Goal: Task Accomplishment & Management: Complete application form

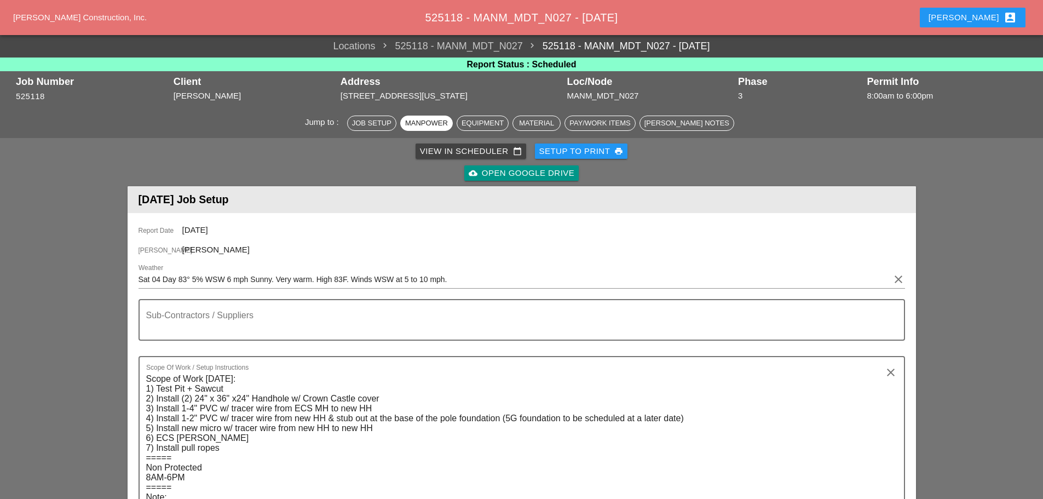
scroll to position [876, 0]
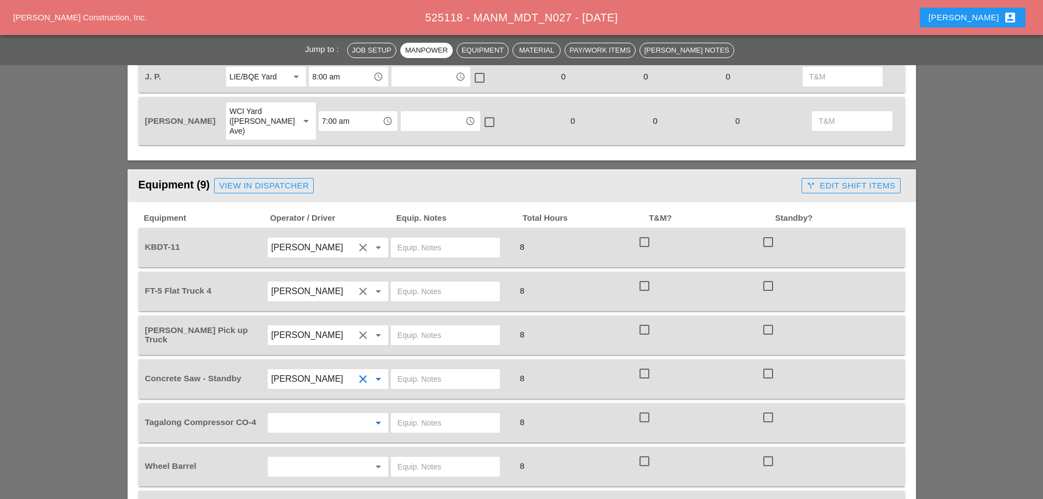
click at [323, 414] on input "text" at bounding box center [312, 423] width 83 height 18
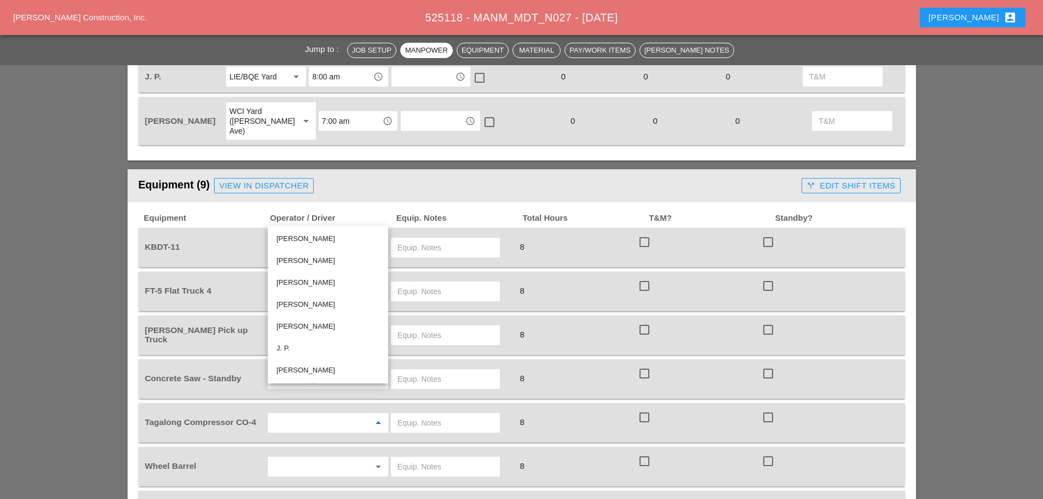
click at [312, 323] on div "[PERSON_NAME]" at bounding box center [328, 326] width 103 height 13
type input "[PERSON_NAME]"
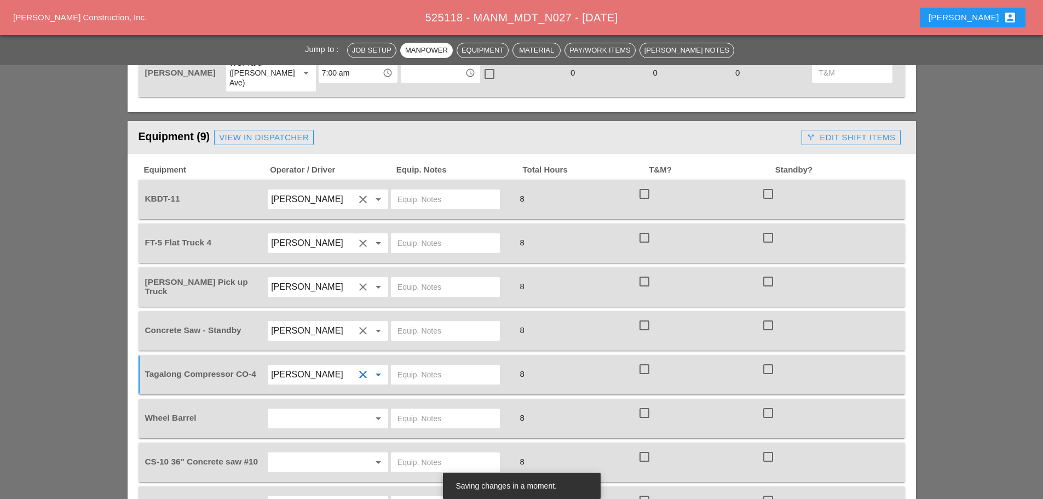
scroll to position [1040, 0]
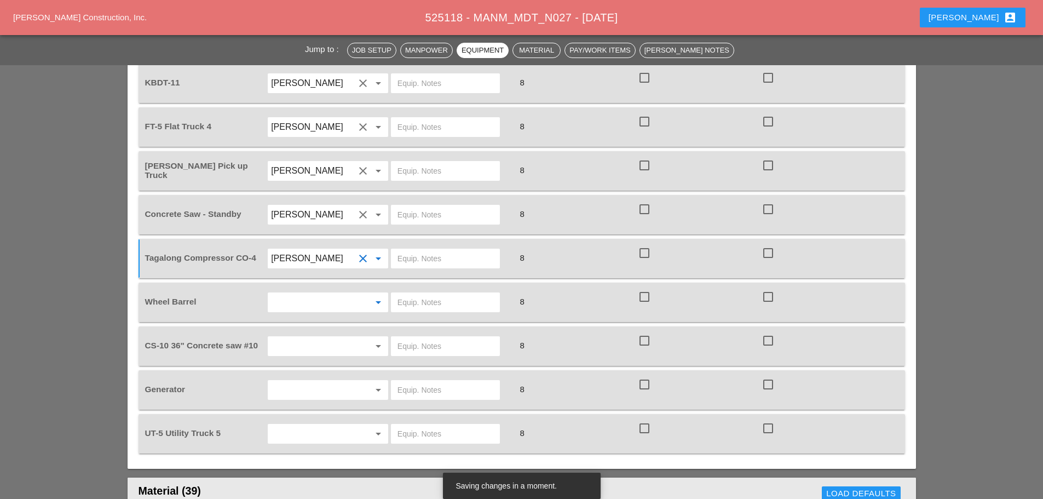
click at [286, 294] on input "text" at bounding box center [312, 303] width 83 height 18
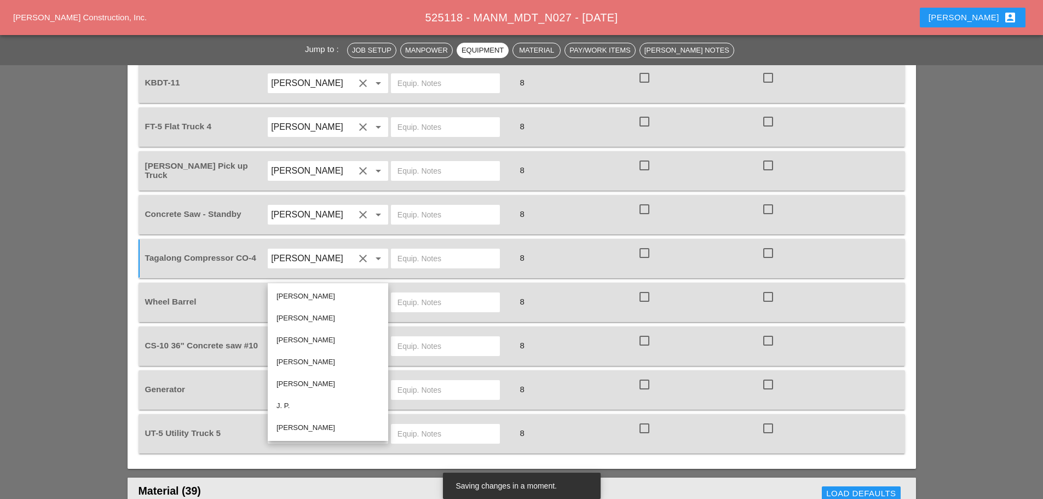
click at [299, 299] on div "[PERSON_NAME]" at bounding box center [328, 296] width 103 height 13
type input "[PERSON_NAME]"
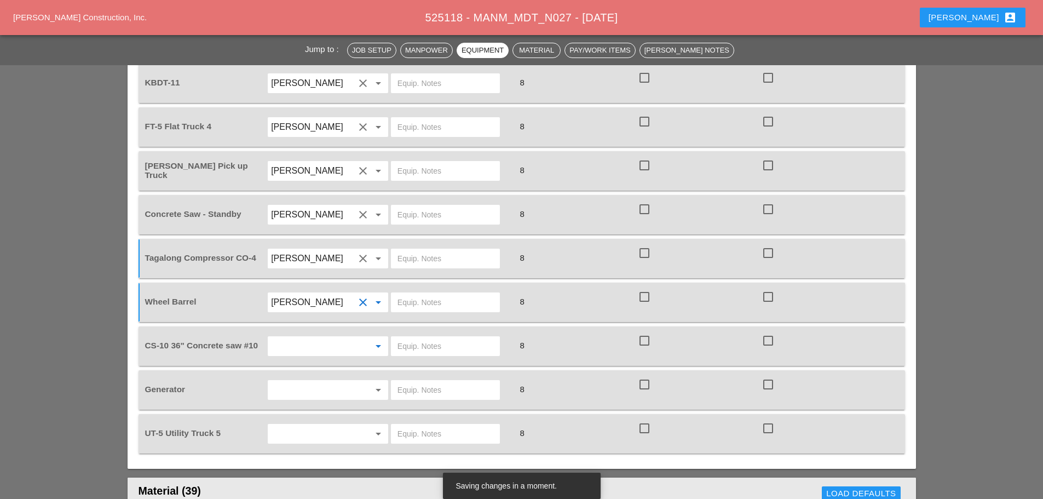
click at [302, 337] on input "text" at bounding box center [312, 346] width 83 height 18
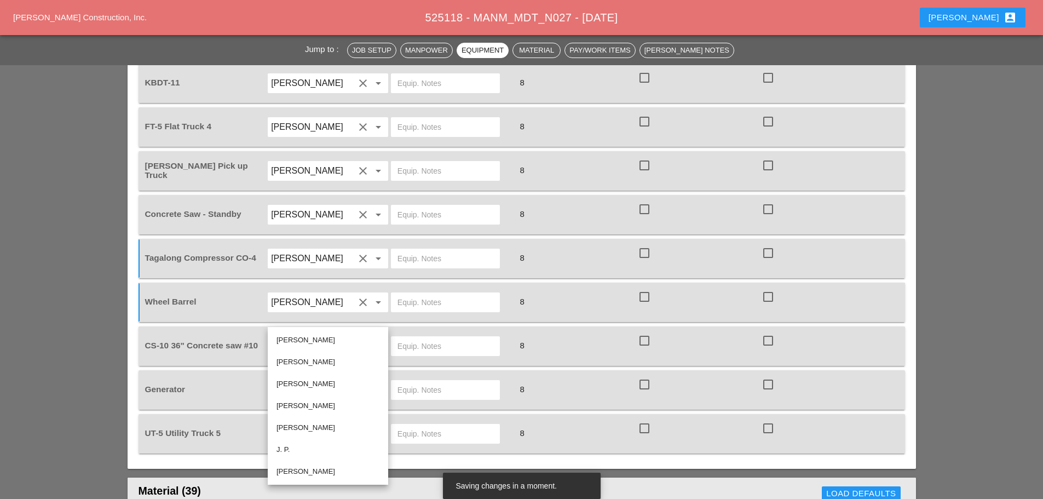
click at [301, 342] on div "[PERSON_NAME]" at bounding box center [328, 339] width 103 height 13
type input "[PERSON_NAME]"
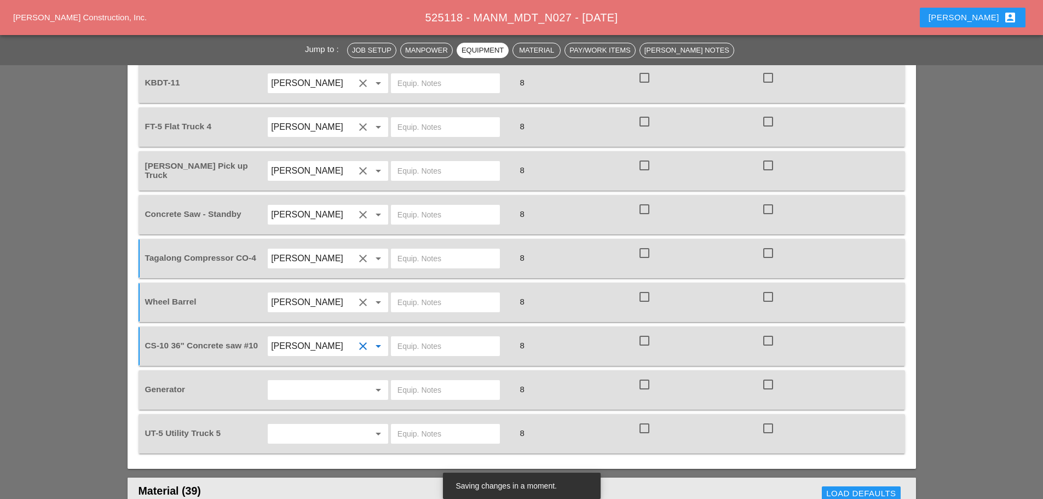
click at [302, 381] on input "text" at bounding box center [312, 390] width 83 height 18
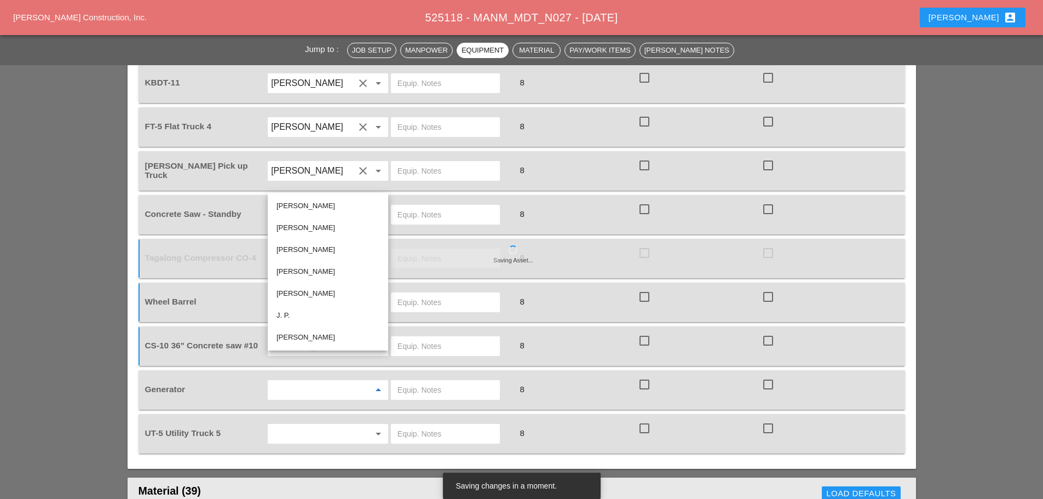
click at [310, 205] on div "[PERSON_NAME]" at bounding box center [328, 205] width 103 height 13
type input "[PERSON_NAME]"
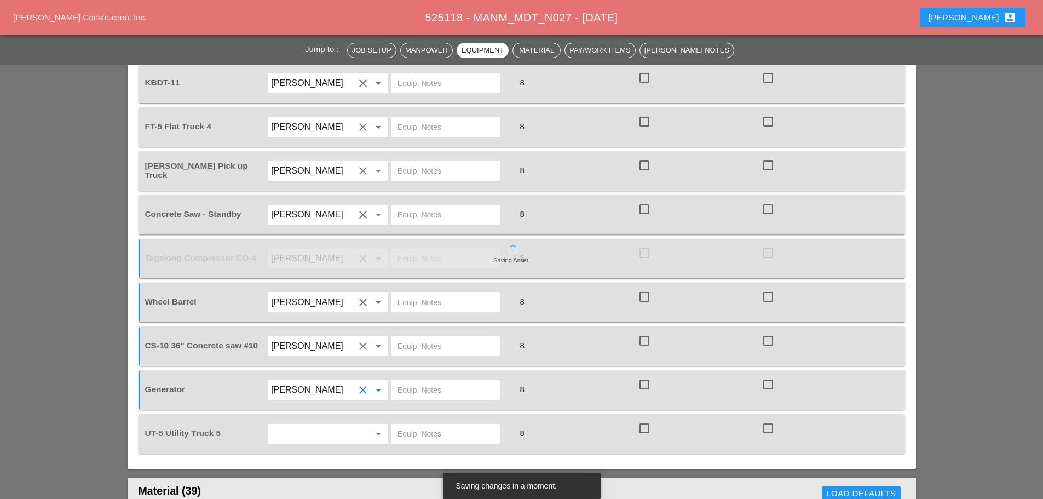
click at [307, 425] on input "text" at bounding box center [312, 434] width 83 height 18
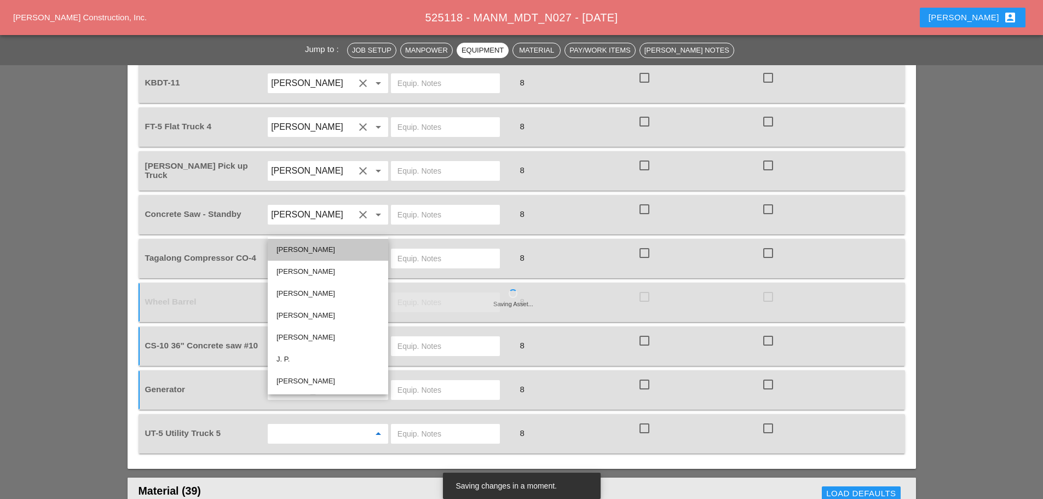
drag, startPoint x: 308, startPoint y: 243, endPoint x: 433, endPoint y: 392, distance: 195.1
click at [308, 243] on div "[PERSON_NAME]" at bounding box center [328, 250] width 103 height 22
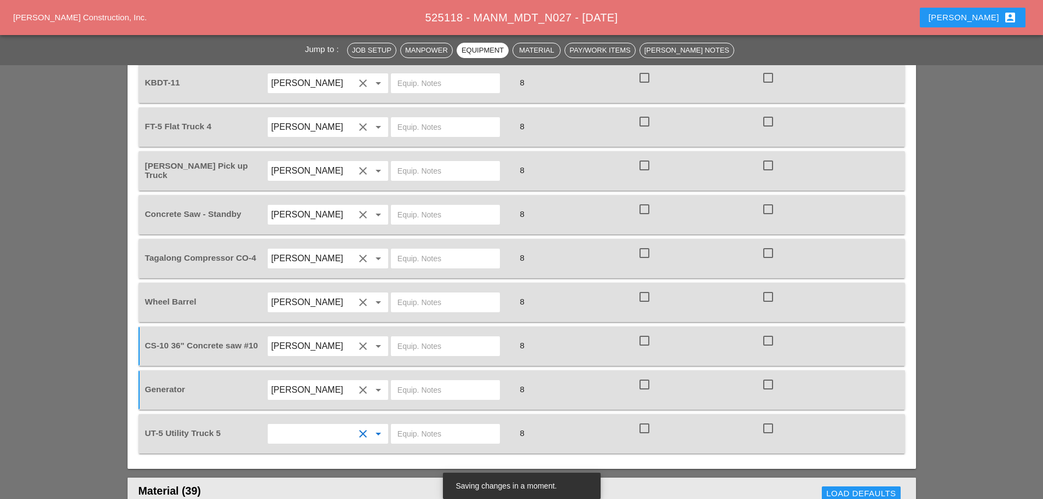
type input "[PERSON_NAME]"
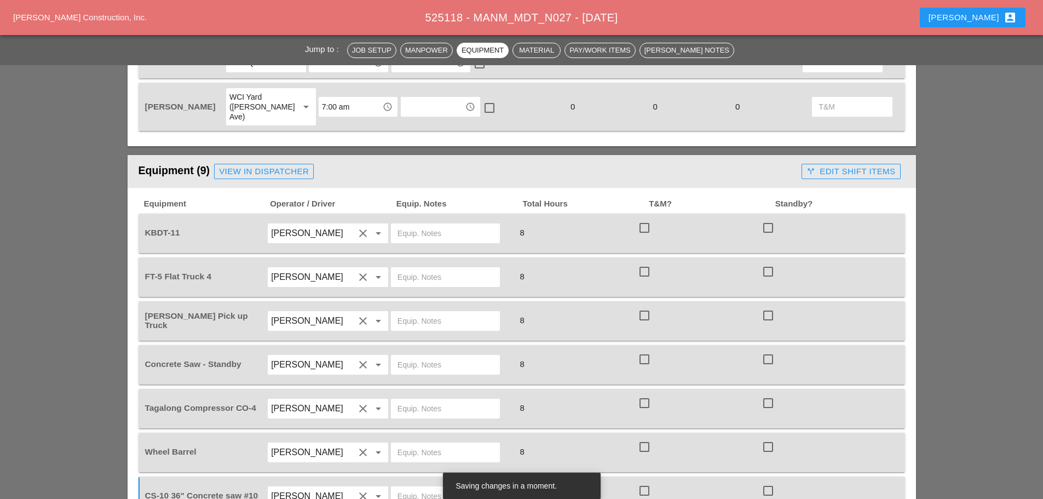
scroll to position [876, 0]
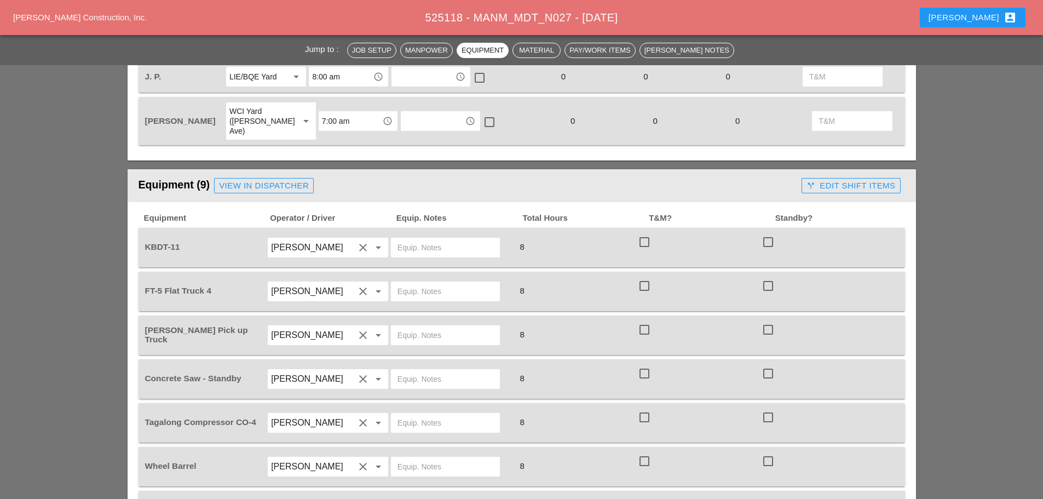
click at [430, 239] on input "text" at bounding box center [446, 248] width 96 height 18
type input "w"
type input "W/ MATERIALS"
click at [404, 283] on input "text" at bounding box center [446, 292] width 96 height 18
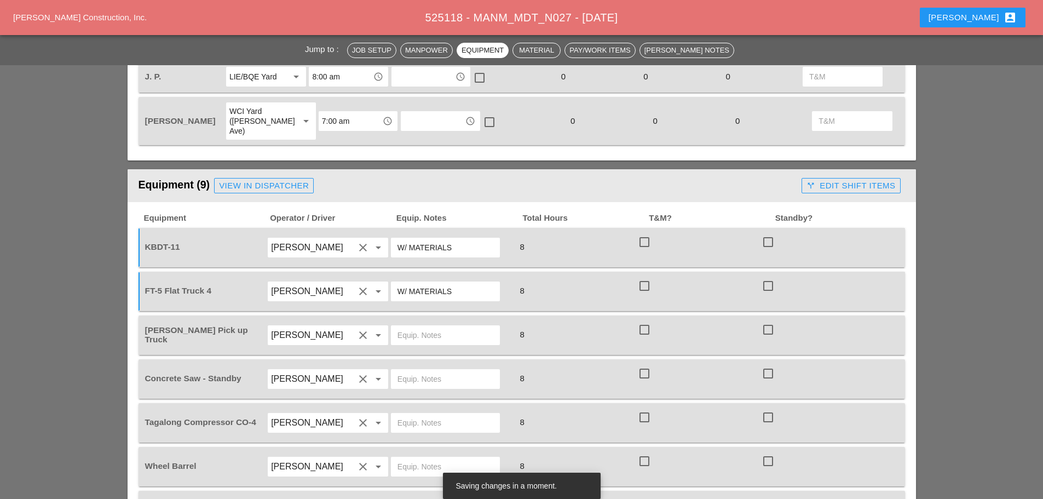
type input "W/ MATERIALS"
click at [439, 326] on input "text" at bounding box center [446, 335] width 96 height 18
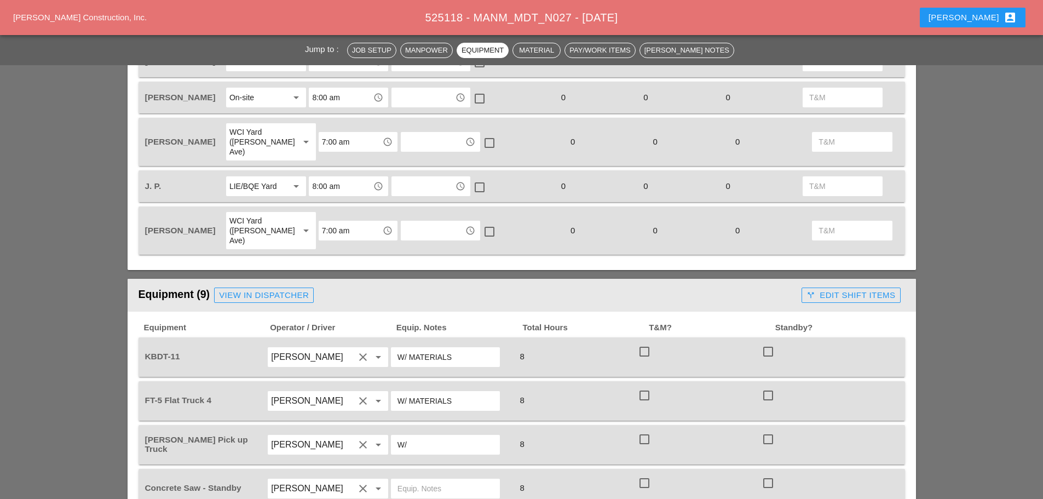
scroll to position [821, 0]
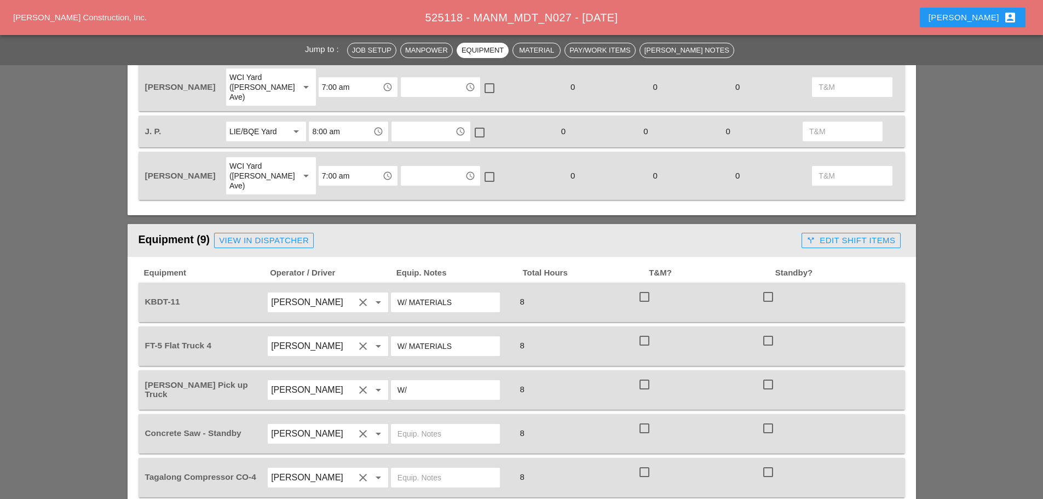
click at [421, 381] on input "W/" at bounding box center [446, 390] width 96 height 18
type input "W/ SMALL TOOLS"
click at [435, 425] on input "text" at bounding box center [446, 434] width 96 height 18
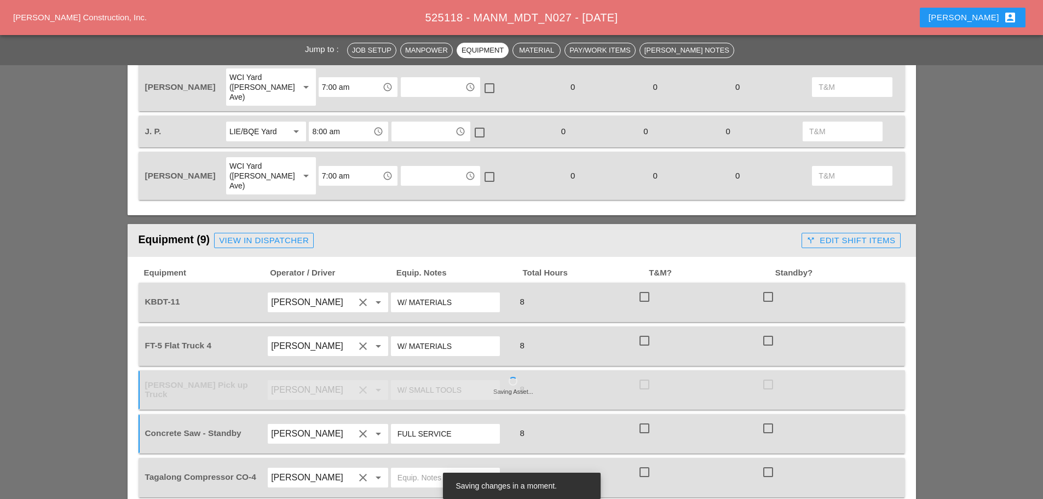
type input "FULL SERVICE"
click at [453, 469] on input "text" at bounding box center [446, 478] width 96 height 18
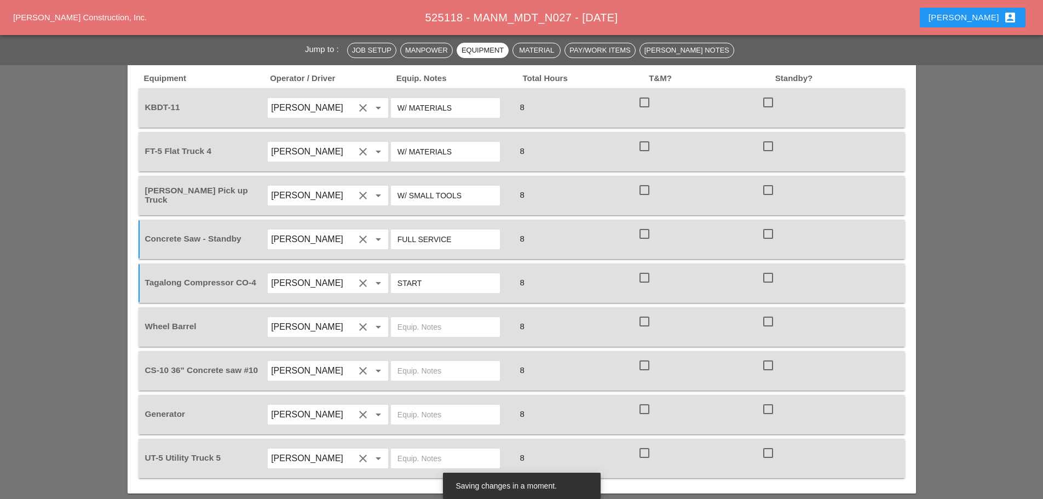
scroll to position [1040, 0]
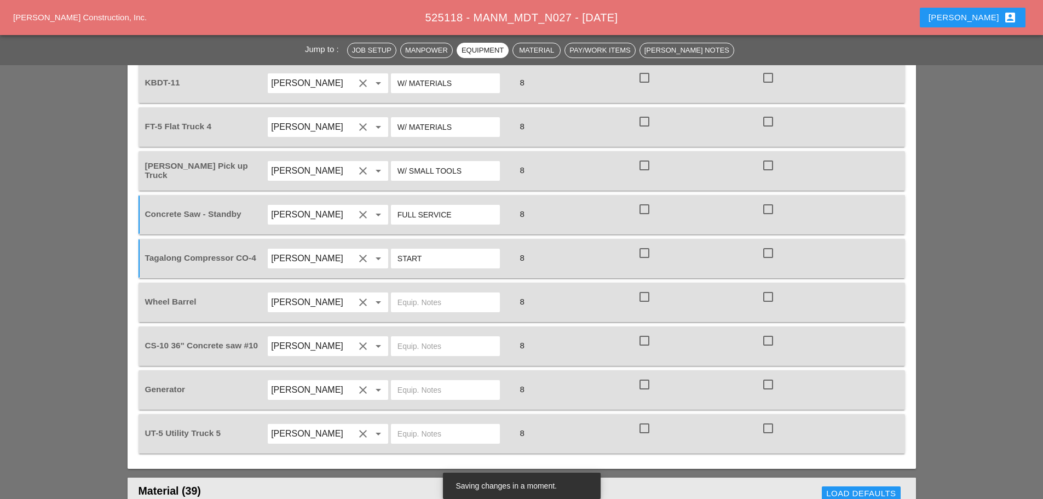
type input "START"
click at [412, 337] on input "text" at bounding box center [446, 346] width 96 height 18
type input "FULL SETUP"
click at [418, 381] on input "text" at bounding box center [446, 390] width 96 height 18
type input "ON TRUCK"
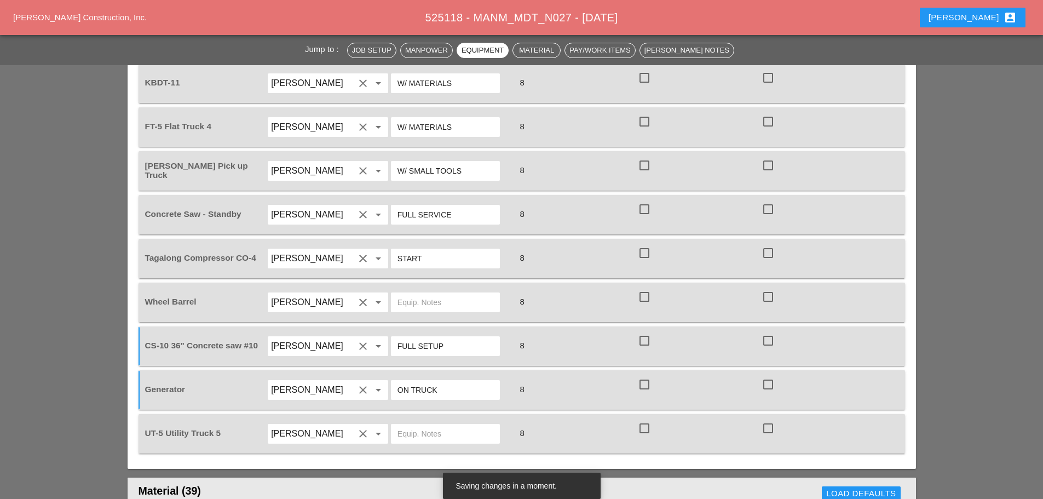
click at [407, 425] on input "text" at bounding box center [446, 434] width 96 height 18
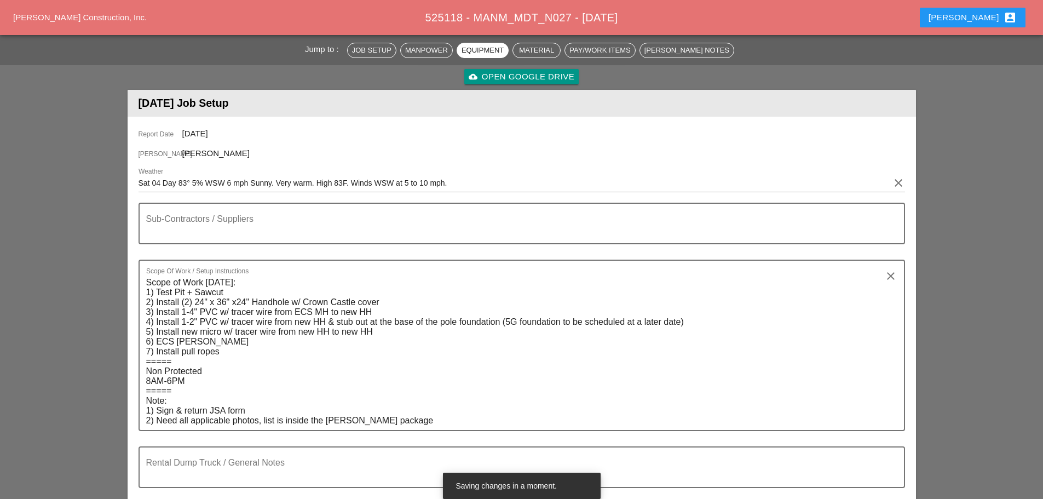
scroll to position [0, 0]
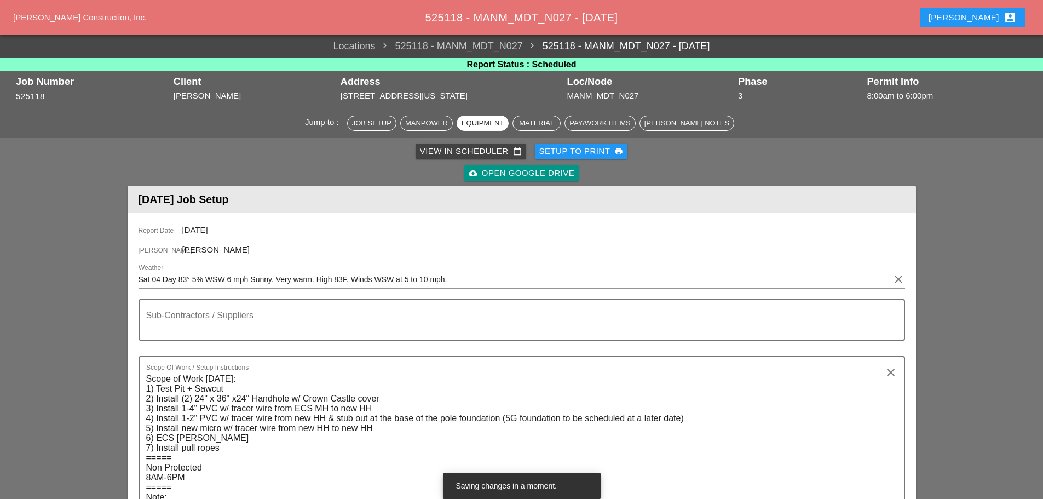
type input "W/ CONRETE SAW"
click at [159, 323] on textarea "Sub-Contractors / Suppliers" at bounding box center [517, 326] width 743 height 26
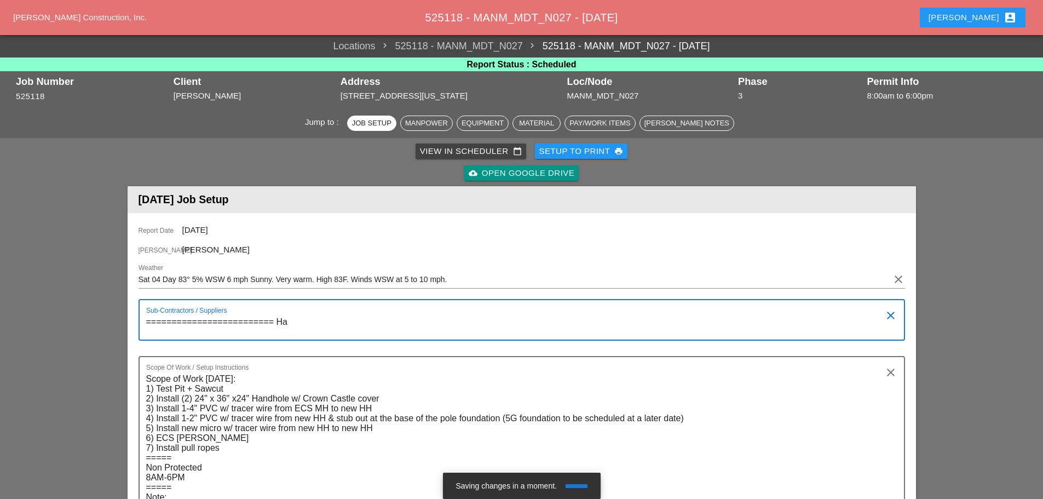
type textarea "========================= Han"
type textarea "d"
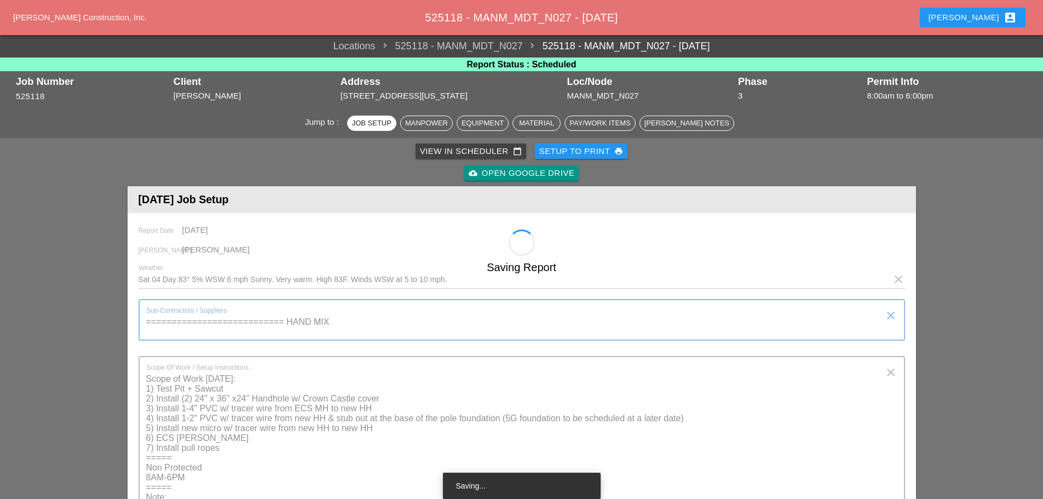
type textarea "=========================== HAND MIX"
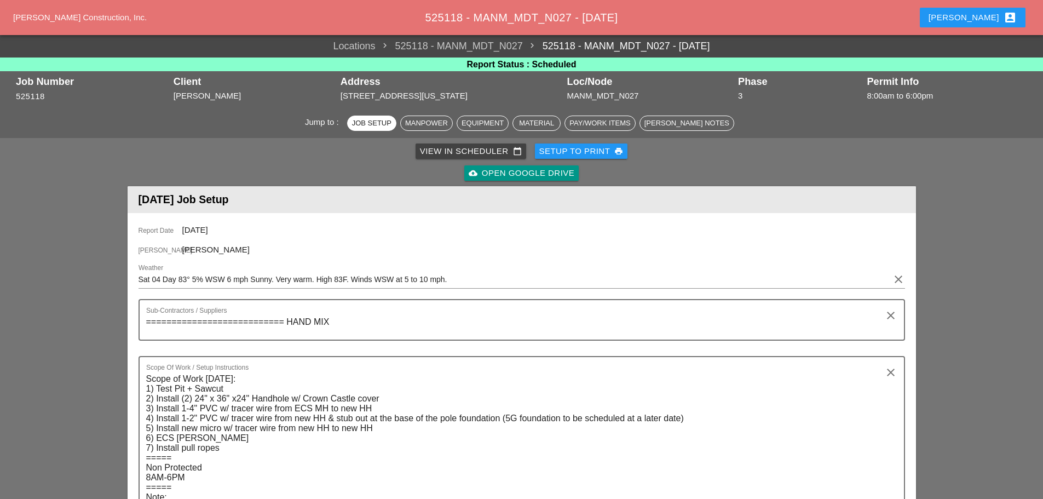
click at [284, 319] on textarea "=========================== HAND MIX" at bounding box center [517, 326] width 743 height 26
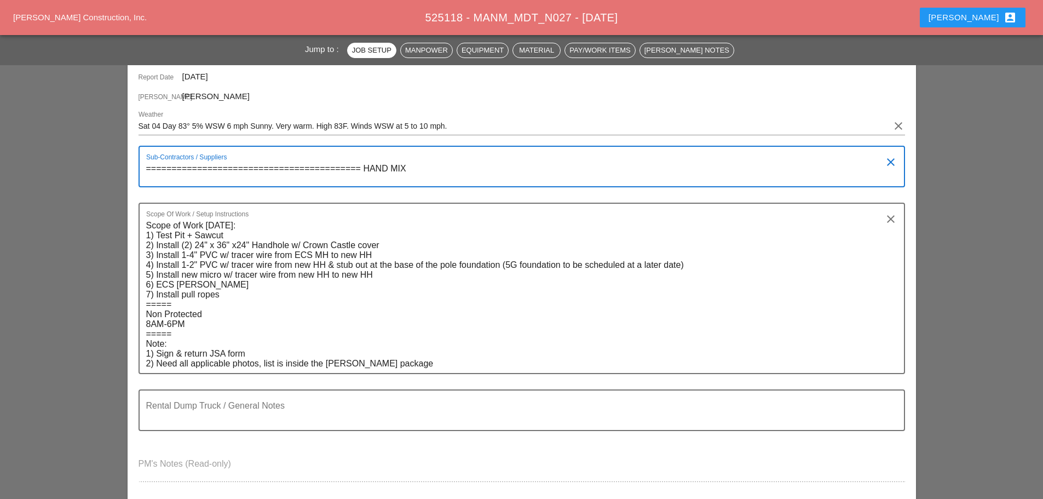
scroll to position [164, 0]
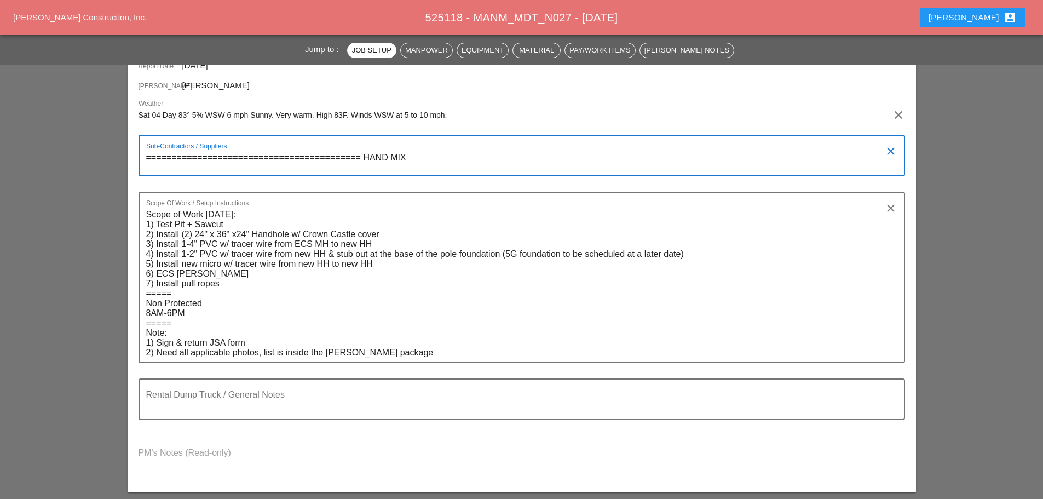
type textarea "========================================== HAND MIX"
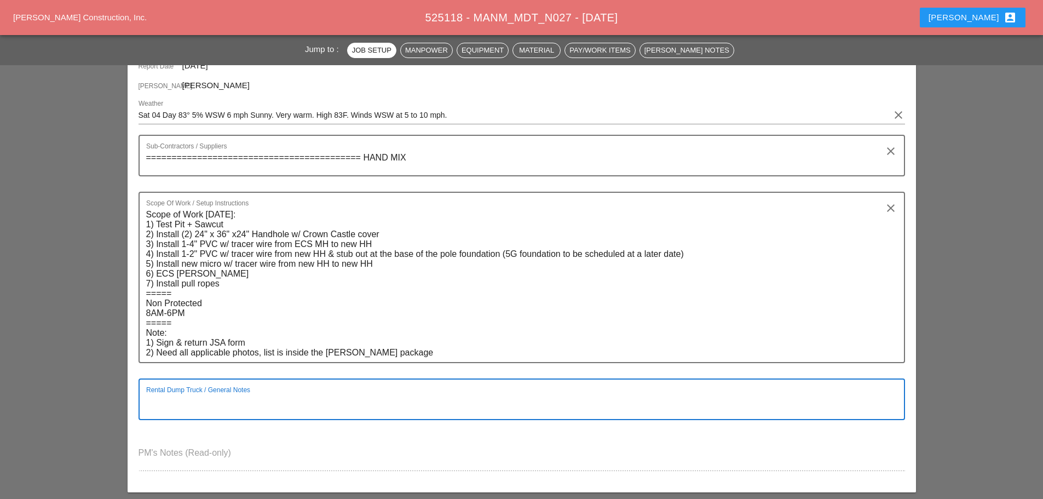
click at [192, 396] on textarea "Rental Dump Truck / General Notes" at bounding box center [517, 406] width 743 height 26
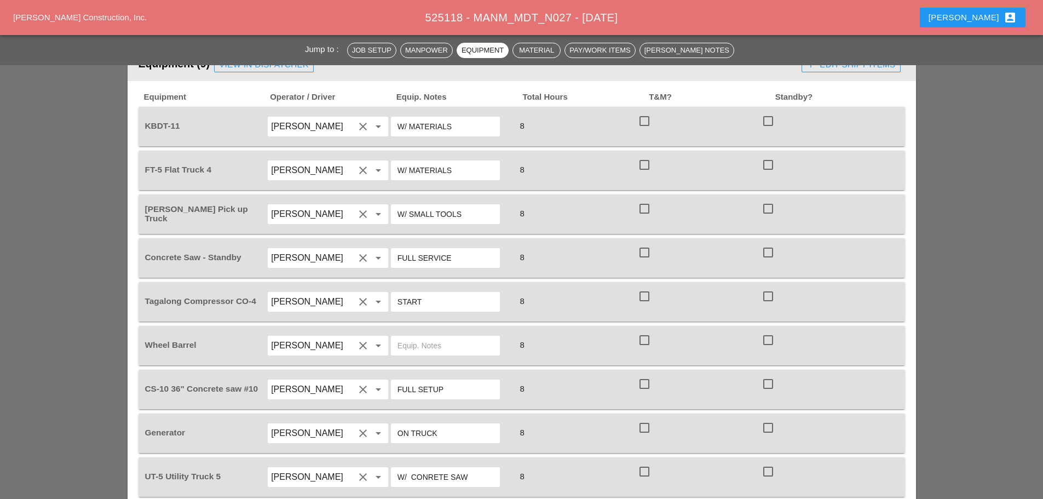
scroll to position [1040, 0]
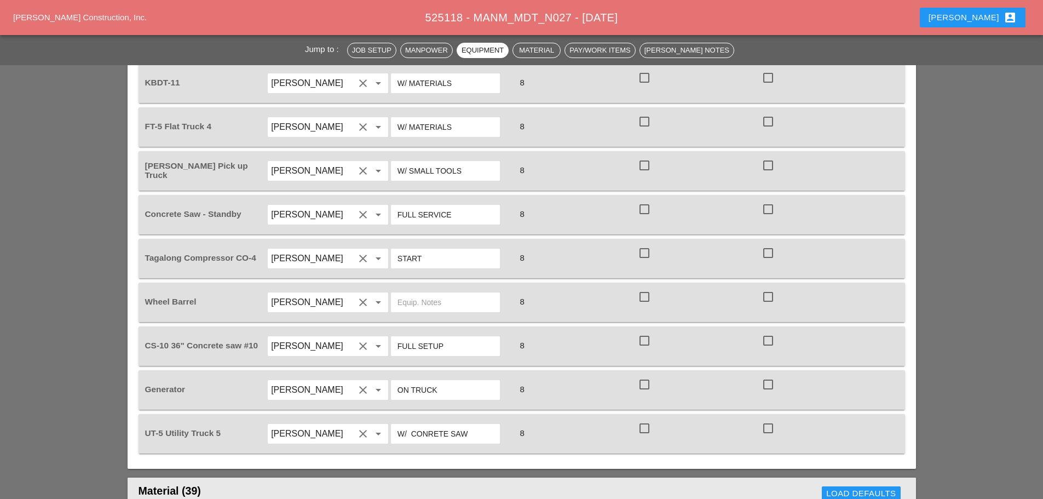
type textarea "====================================== NONE"
click at [419, 294] on input "text" at bounding box center [446, 303] width 96 height 18
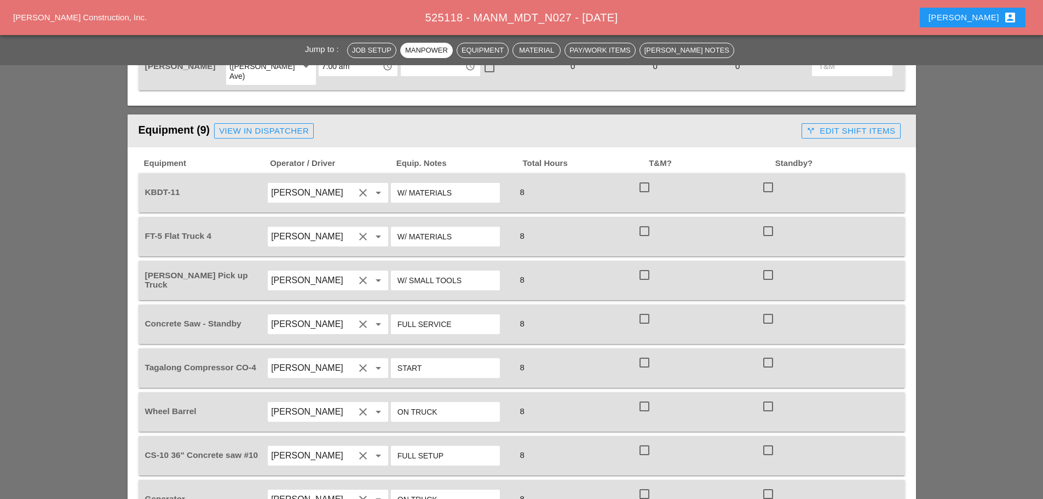
scroll to position [1205, 0]
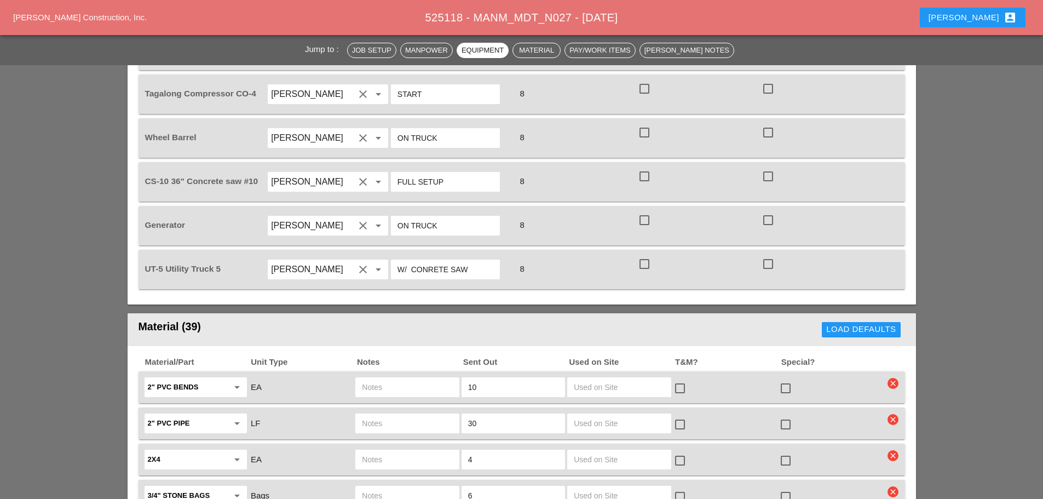
type input "ON TRUCK"
click at [791, 415] on div at bounding box center [785, 424] width 19 height 19
checkbox input "true"
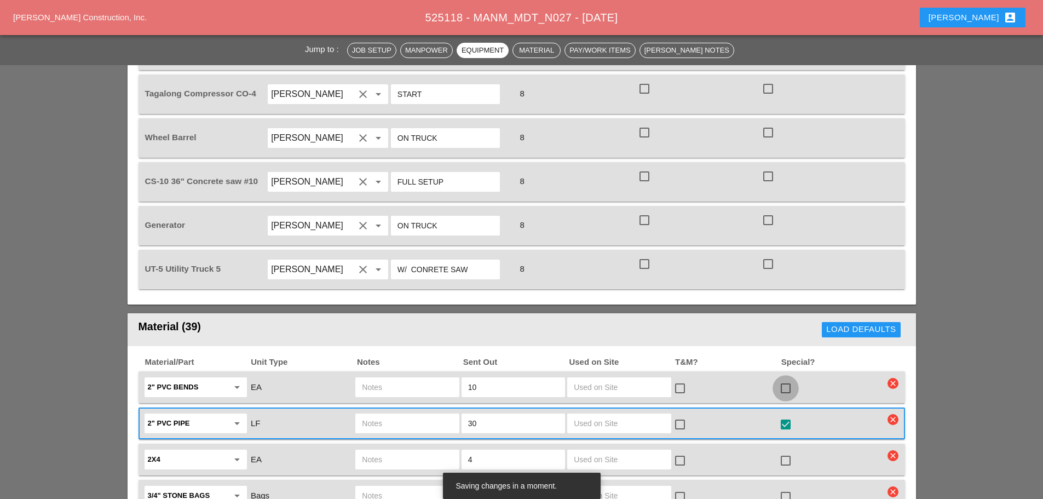
click at [781, 379] on div at bounding box center [785, 388] width 19 height 19
checkbox input "true"
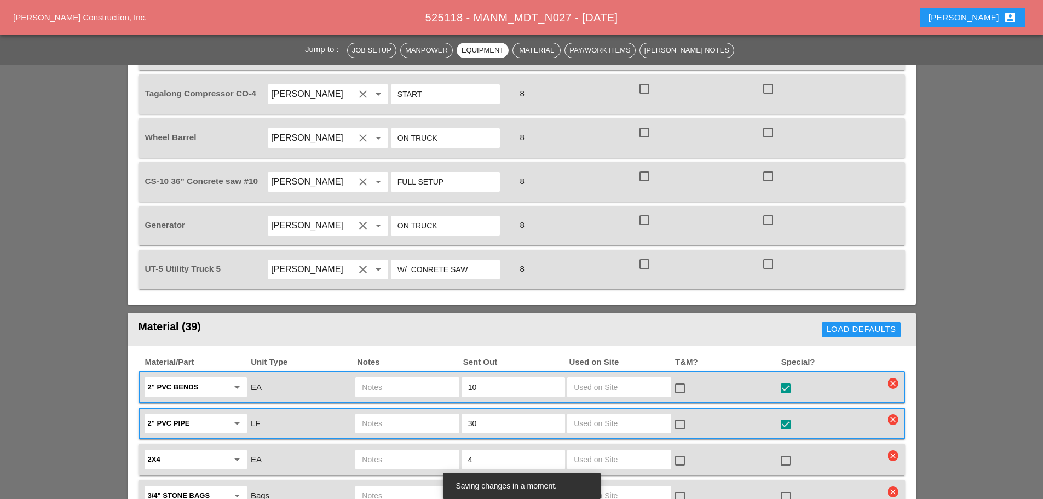
click at [373, 378] on input "text" at bounding box center [407, 387] width 90 height 18
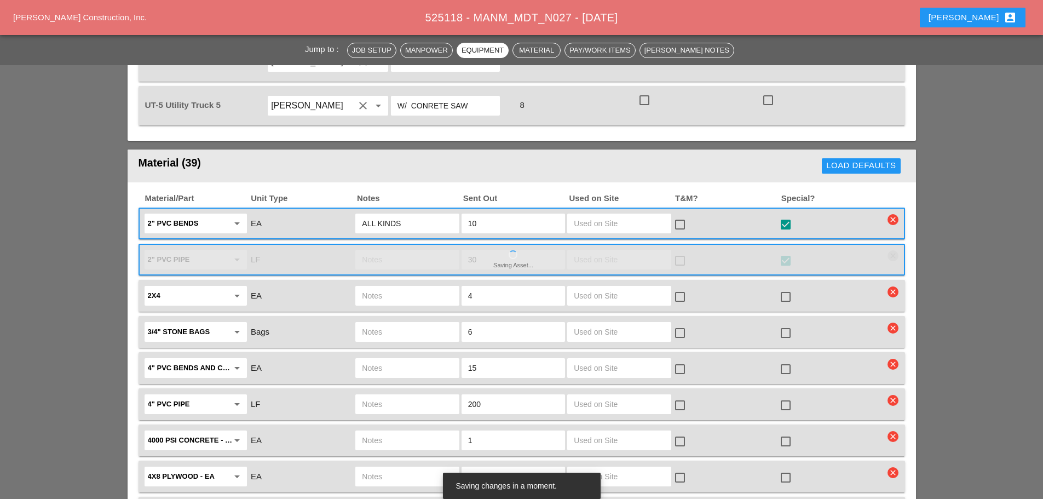
scroll to position [1369, 0]
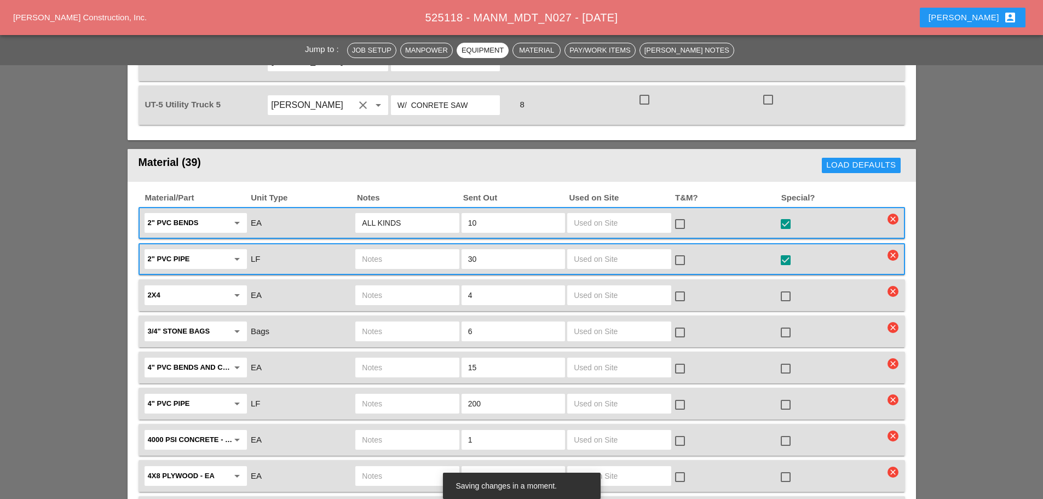
type input "ALL KINDS"
click at [490, 395] on input "200" at bounding box center [513, 404] width 90 height 18
type input "2"
type input "50"
click at [785, 359] on div at bounding box center [785, 368] width 19 height 19
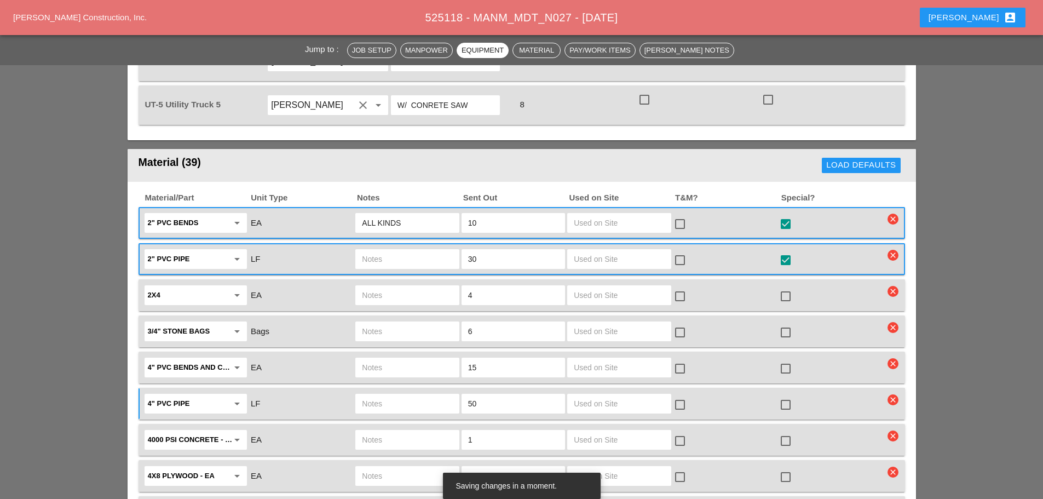
checkbox input "true"
click at [791, 395] on div at bounding box center [785, 404] width 19 height 19
checkbox input "true"
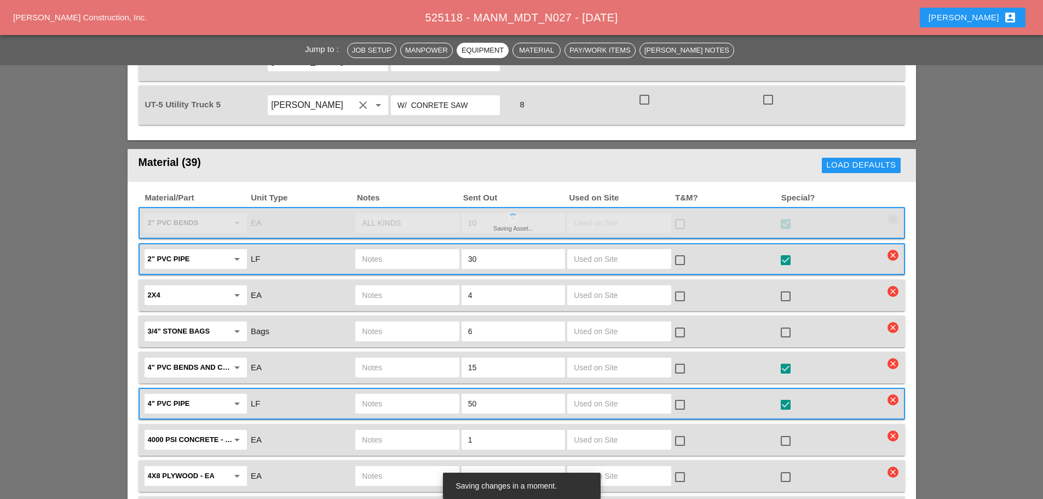
click at [791, 287] on div at bounding box center [785, 296] width 19 height 19
checkbox input "true"
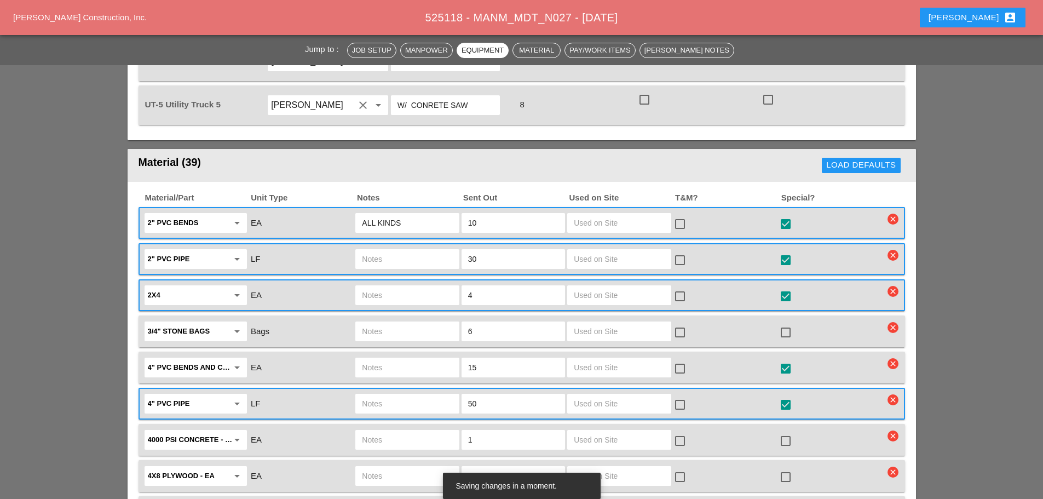
click at [786, 323] on div at bounding box center [785, 332] width 19 height 19
checkbox input "true"
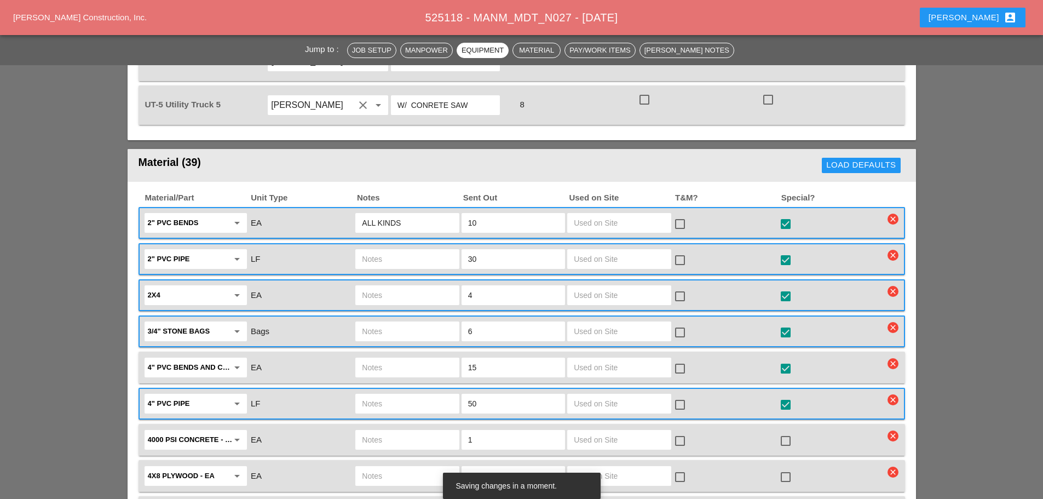
click at [413, 359] on input "text" at bounding box center [407, 368] width 90 height 18
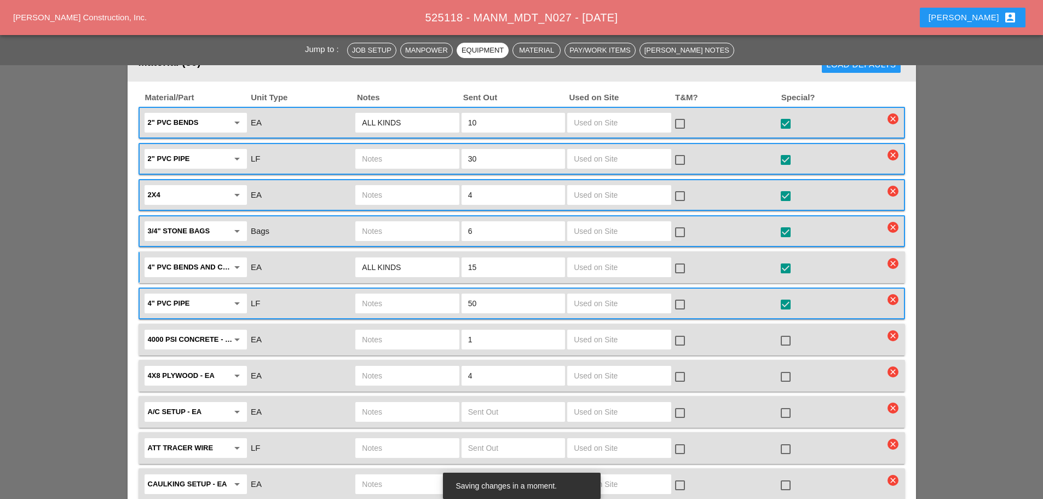
scroll to position [1478, 0]
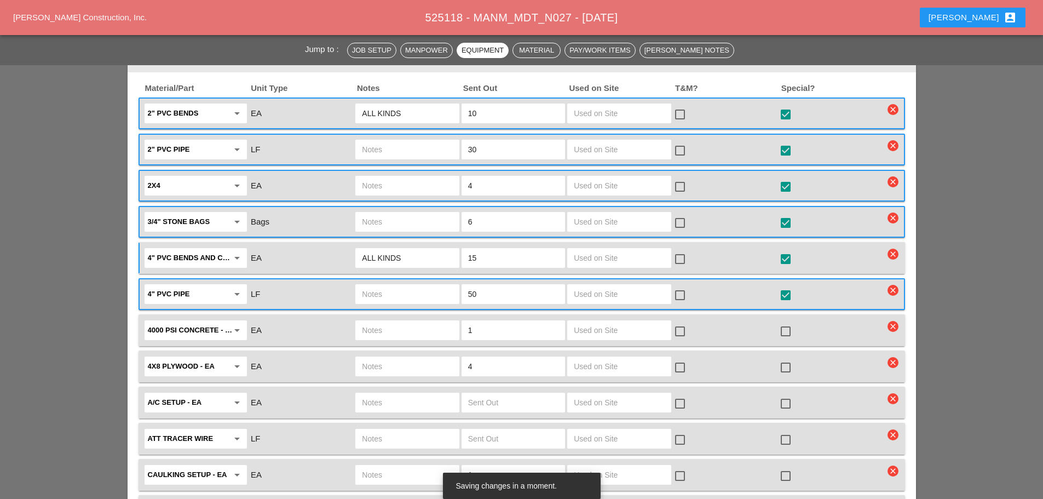
type input "ALL KINDS"
click at [408, 321] on input "text" at bounding box center [407, 330] width 90 height 18
type input "3 FULL SKIDS"
click at [485, 321] on input "1" at bounding box center [513, 330] width 90 height 18
type input "3"
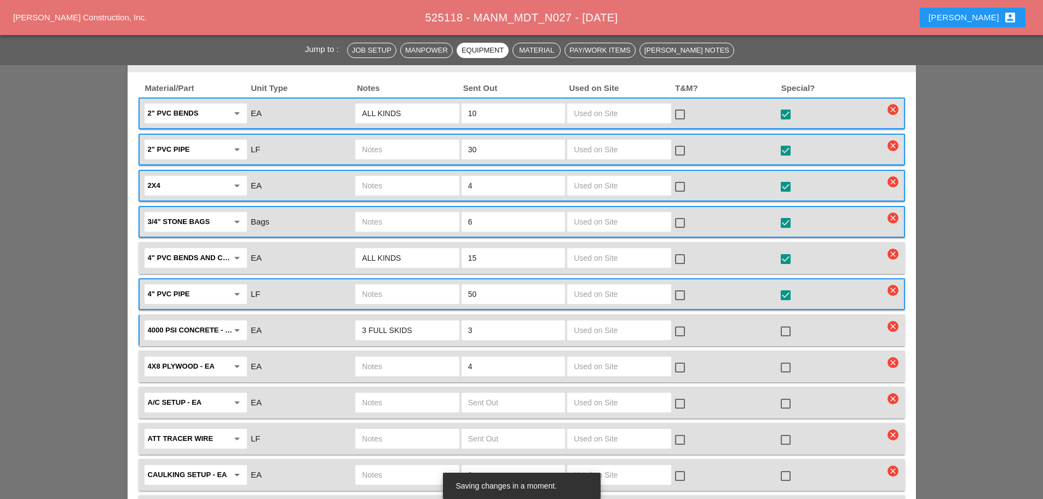
click at [783, 322] on div at bounding box center [785, 331] width 19 height 19
checkbox input "true"
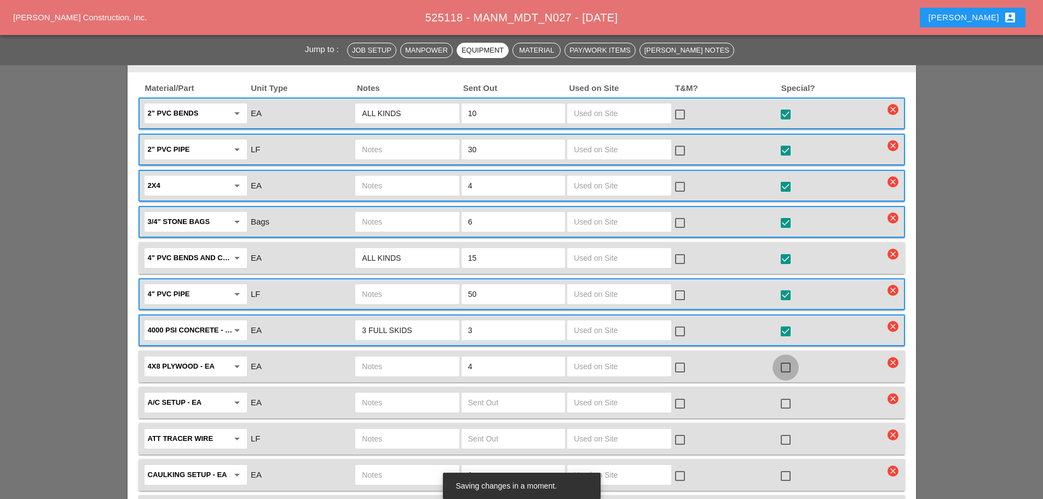
click at [788, 358] on div at bounding box center [785, 367] width 19 height 19
checkbox input "true"
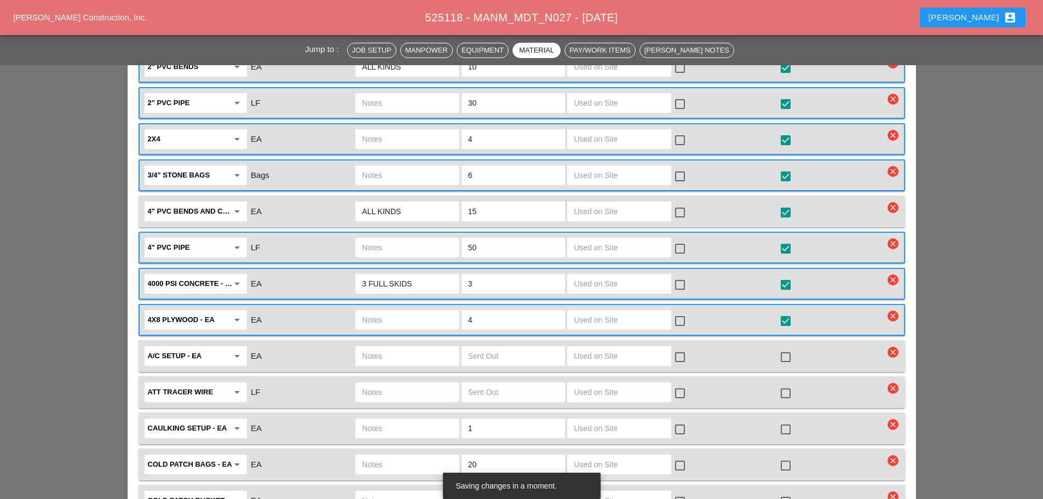
scroll to position [1588, 0]
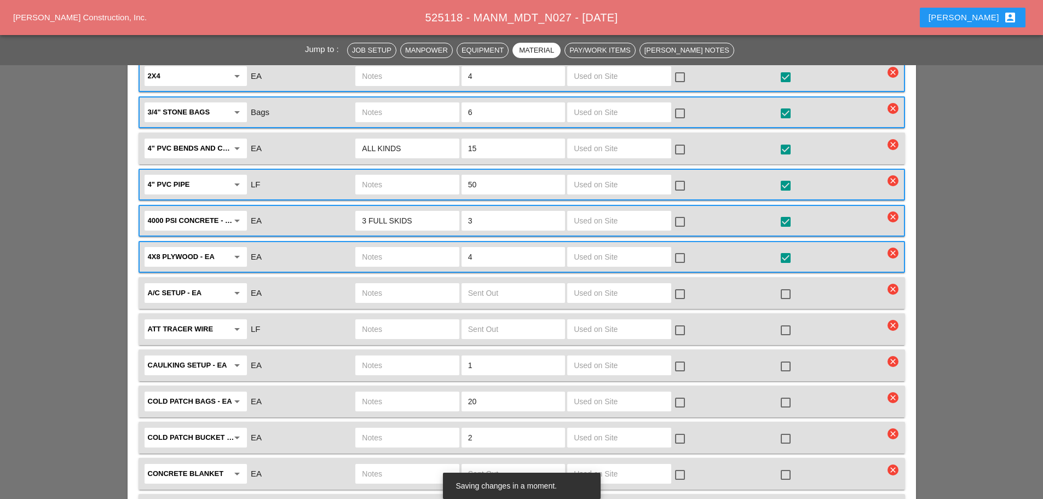
click at [435, 284] on input "text" at bounding box center [407, 293] width 90 height 18
type input "FULL A/C SETUP"
click at [787, 285] on div at bounding box center [785, 294] width 19 height 19
checkbox input "true"
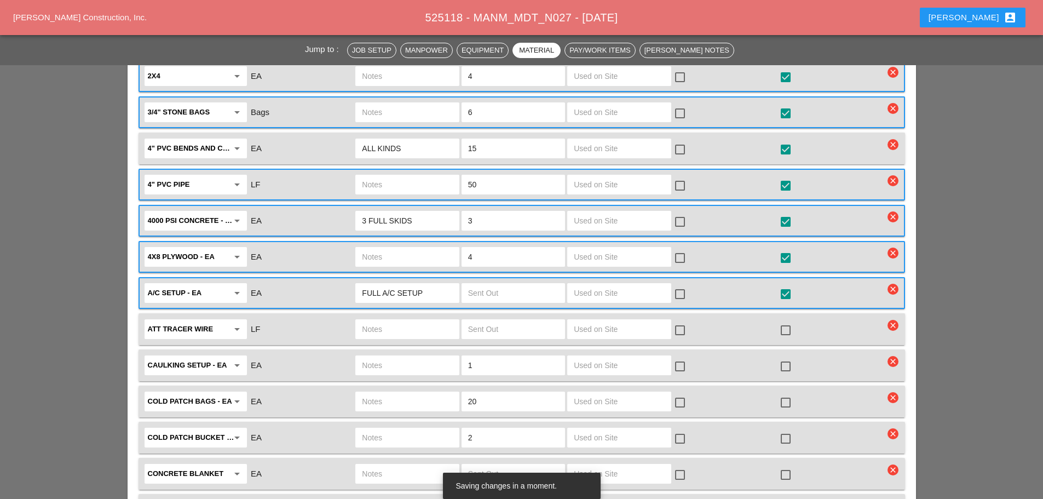
click at [516, 284] on input "text" at bounding box center [513, 293] width 90 height 18
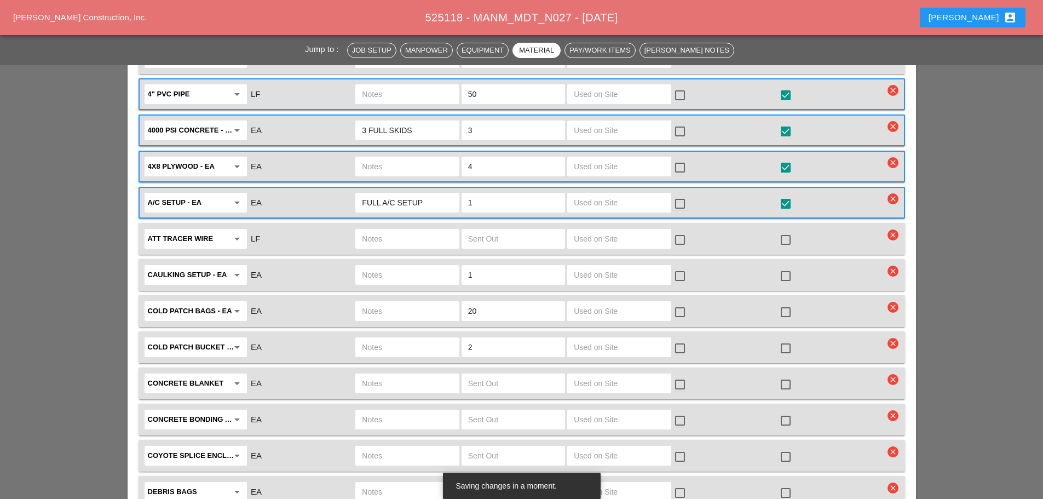
scroll to position [1698, 0]
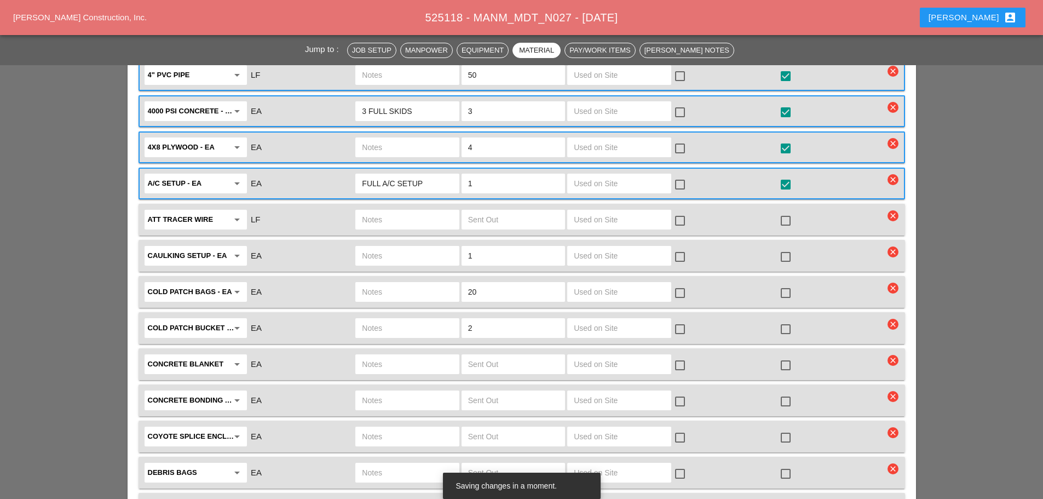
type input "1"
click at [384, 319] on input "text" at bounding box center [407, 328] width 90 height 18
type input "1 BAG OF COLD PATCH"
click at [491, 319] on input "2" at bounding box center [513, 328] width 90 height 18
type input "1"
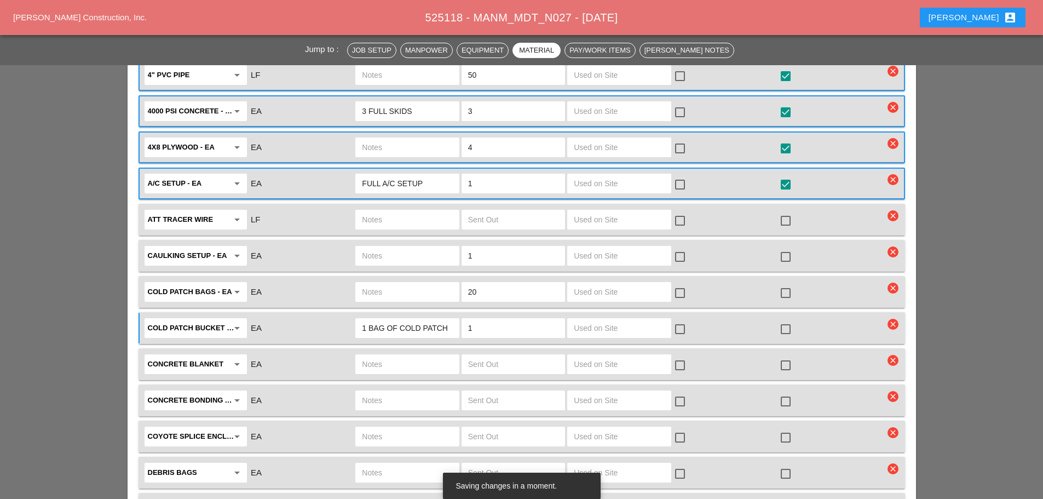
click at [774, 317] on div "check_box_outline_blank" at bounding box center [725, 328] width 106 height 23
click at [781, 320] on div at bounding box center [785, 329] width 19 height 19
checkbox input "true"
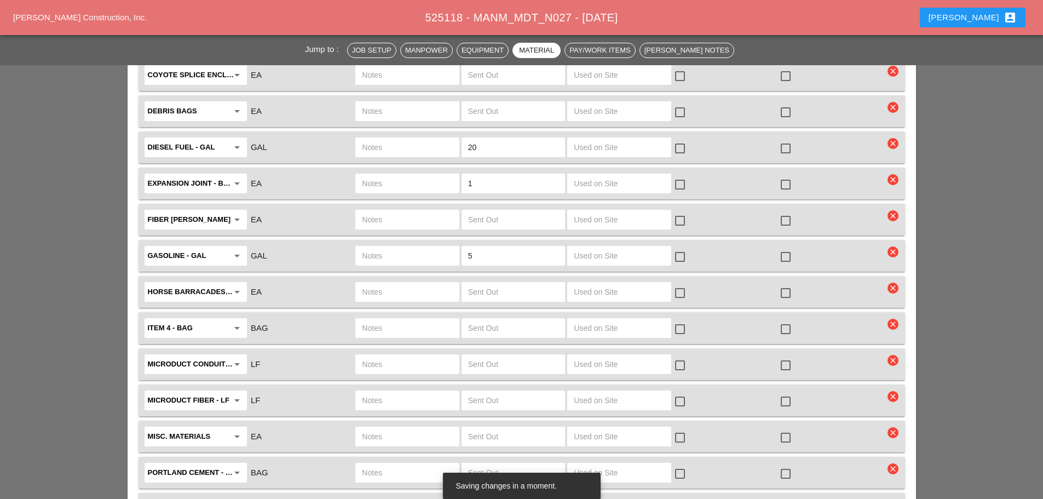
scroll to position [2081, 0]
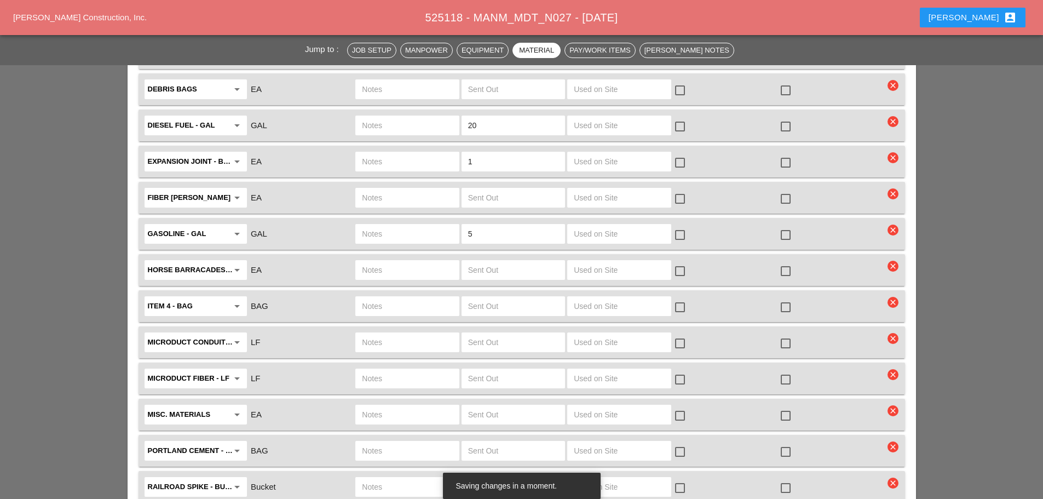
click at [418, 333] on input "text" at bounding box center [407, 342] width 90 height 18
type input "MUST CUT 280 7 TUBE"
click at [531, 333] on input "text" at bounding box center [513, 342] width 90 height 18
type input "280"
click at [788, 334] on div at bounding box center [785, 343] width 19 height 19
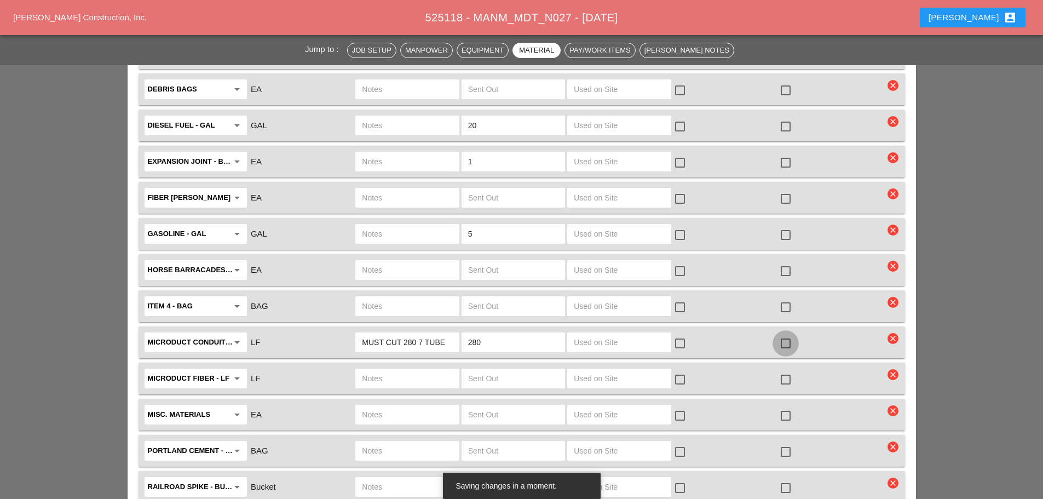
checkbox input "true"
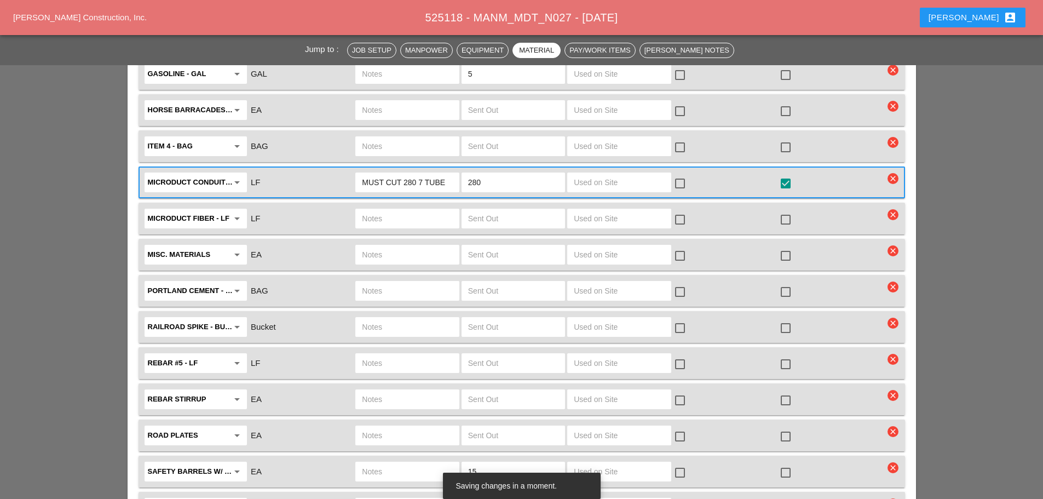
scroll to position [2245, 0]
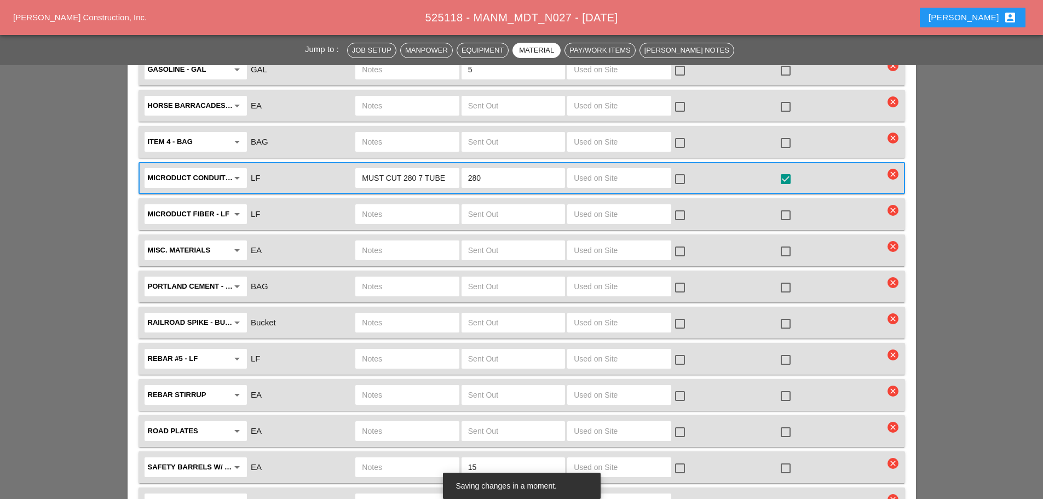
click at [487, 205] on input "text" at bounding box center [513, 214] width 90 height 18
type input "0"
click at [502, 241] on input "text" at bounding box center [513, 250] width 90 height 18
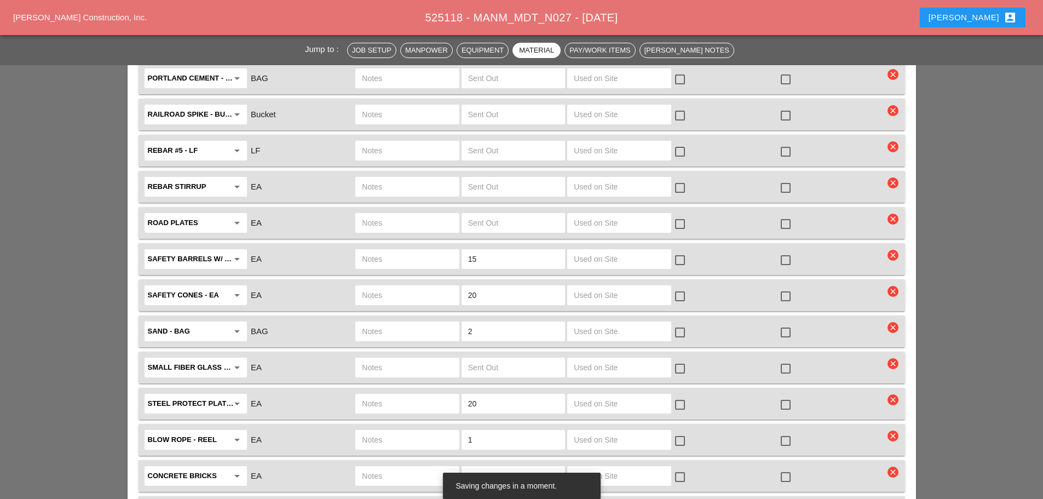
scroll to position [2464, 0]
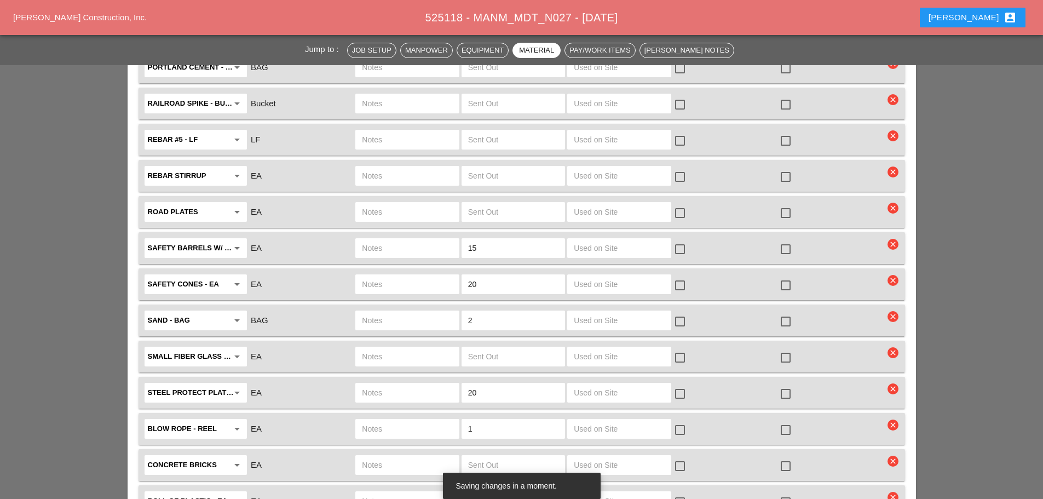
type input "0"
click at [428, 203] on input "text" at bounding box center [407, 212] width 90 height 18
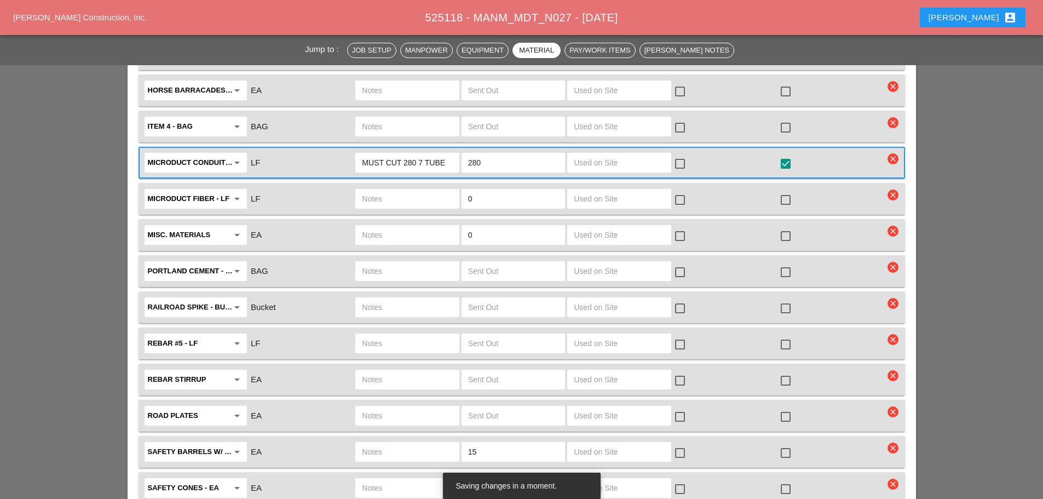
scroll to position [2245, 0]
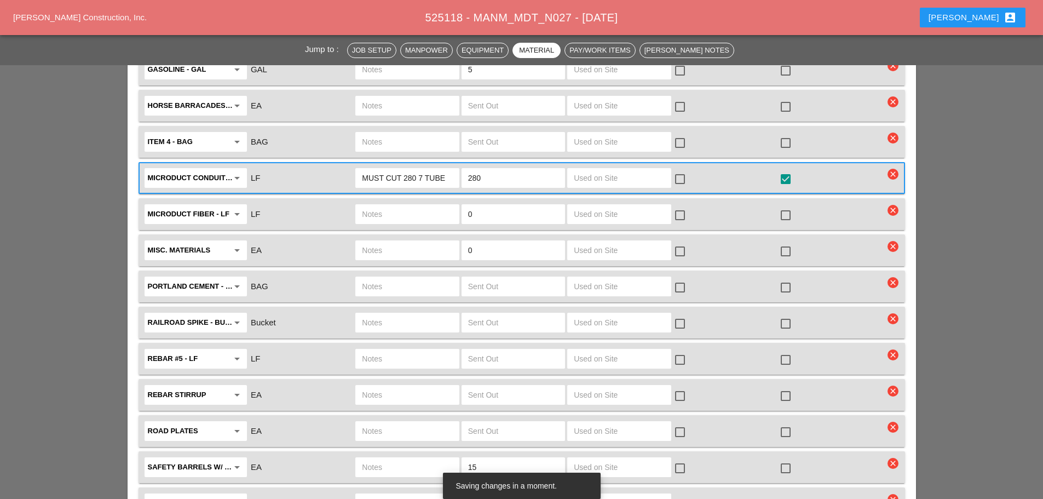
click at [506, 278] on input "text" at bounding box center [513, 287] width 90 height 18
type input "0"
click at [496, 314] on input "text" at bounding box center [513, 323] width 90 height 18
type input "0"
click at [512, 350] on input "text" at bounding box center [513, 359] width 90 height 18
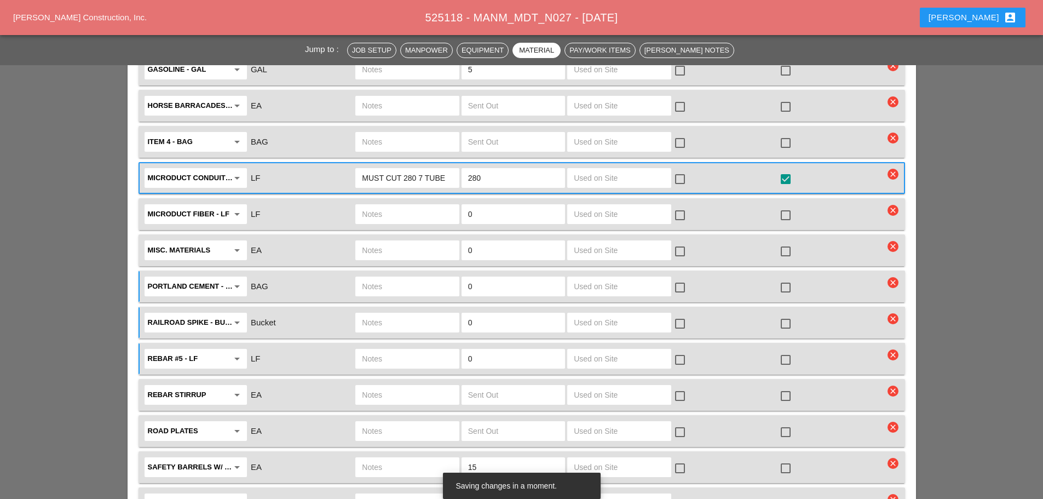
type input "0"
click at [519, 386] on input "text" at bounding box center [513, 395] width 90 height 18
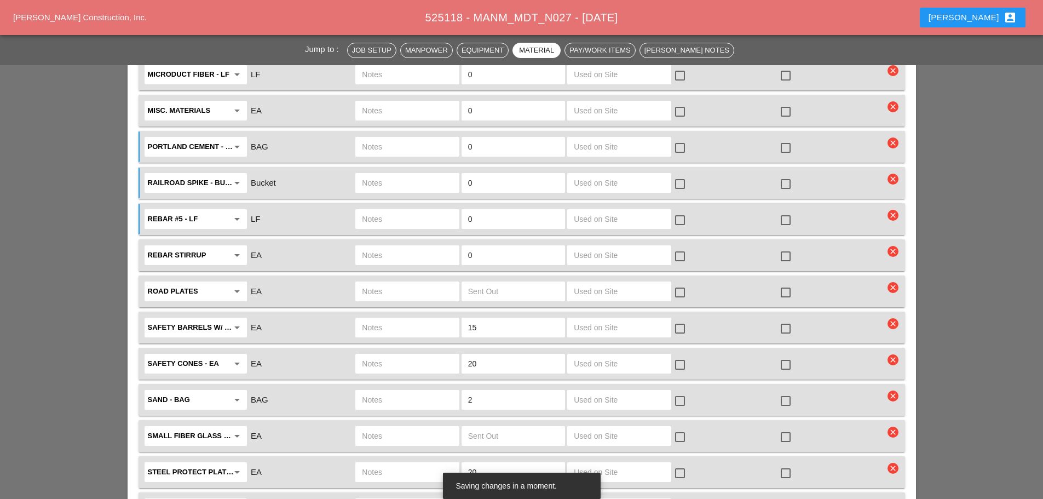
scroll to position [2409, 0]
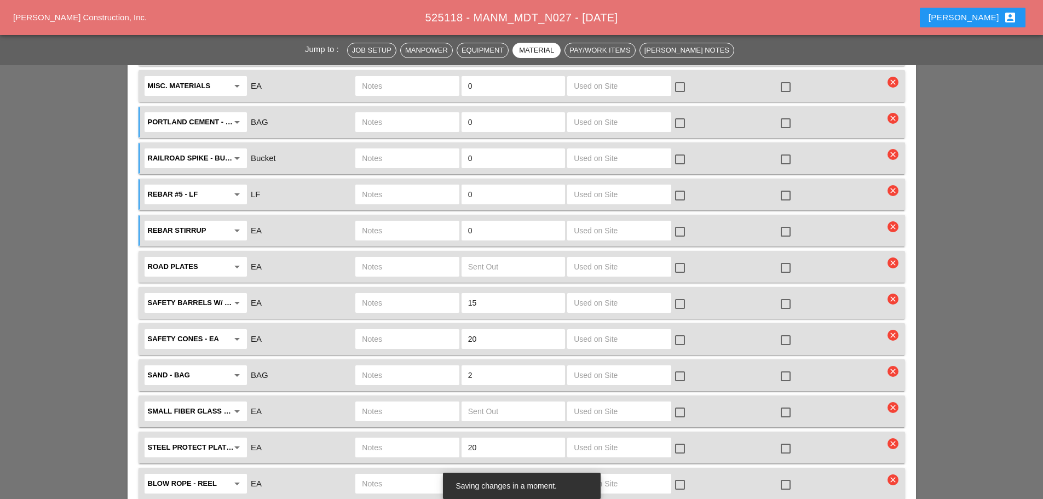
type input "0"
click at [381, 258] on input "text" at bounding box center [407, 267] width 90 height 18
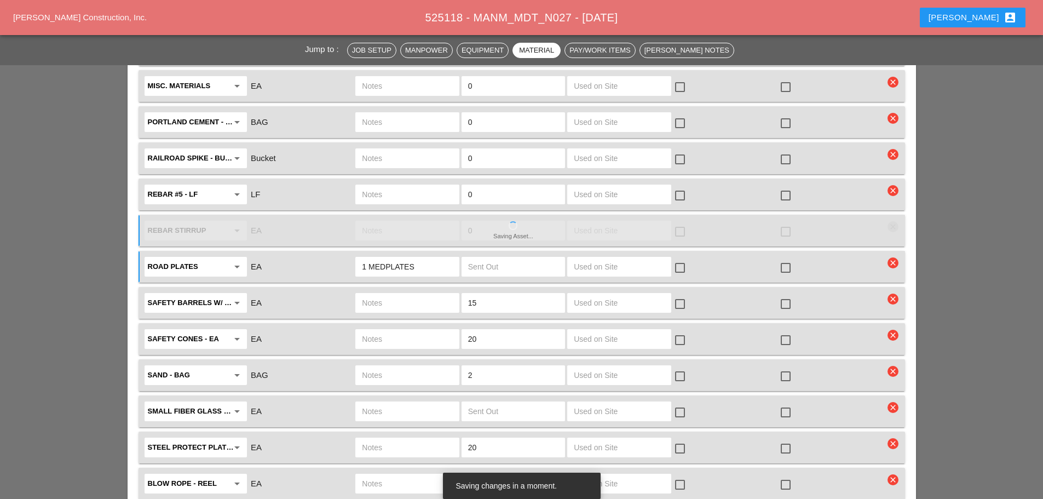
click at [384, 258] on input "1 MEDPLATES" at bounding box center [407, 267] width 90 height 18
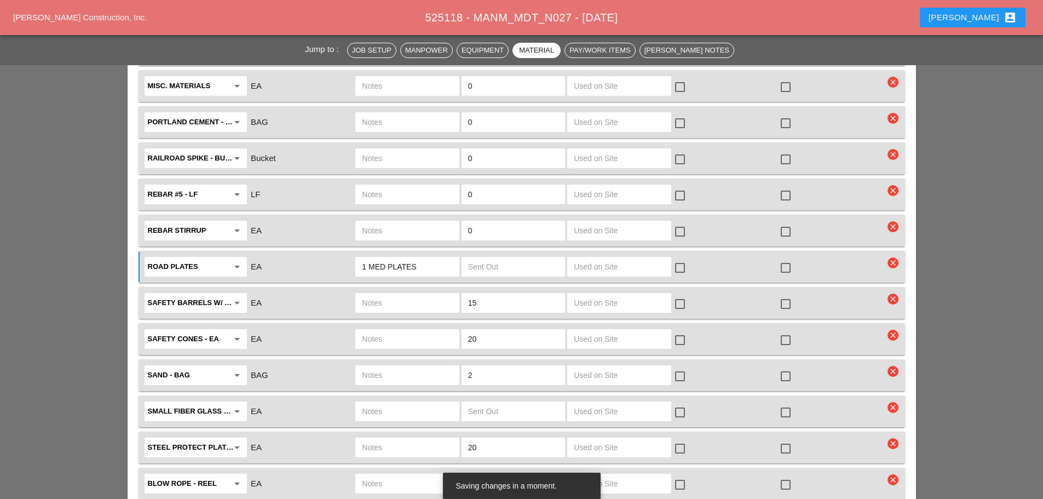
type input "1 MED PLATES"
click at [510, 258] on input "text" at bounding box center [513, 267] width 90 height 18
type input "1"
click at [785, 258] on div at bounding box center [785, 267] width 19 height 19
checkbox input "true"
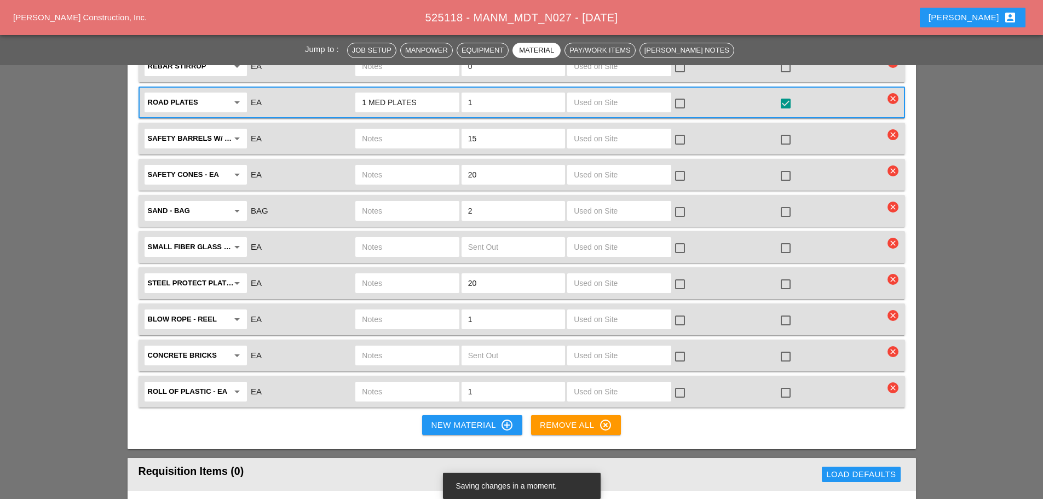
scroll to position [2793, 0]
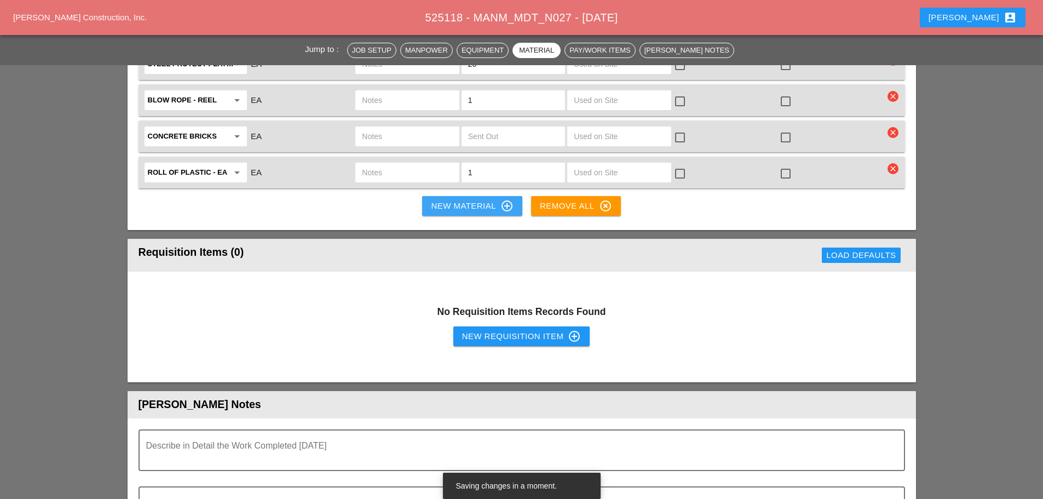
click at [442, 199] on div "New Material control_point" at bounding box center [472, 205] width 82 height 13
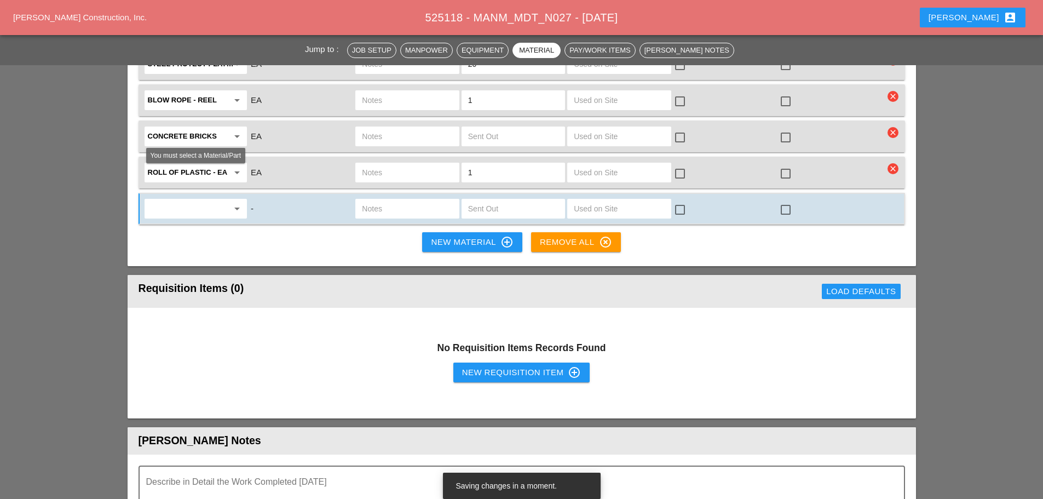
click at [200, 200] on input "text" at bounding box center [188, 209] width 80 height 18
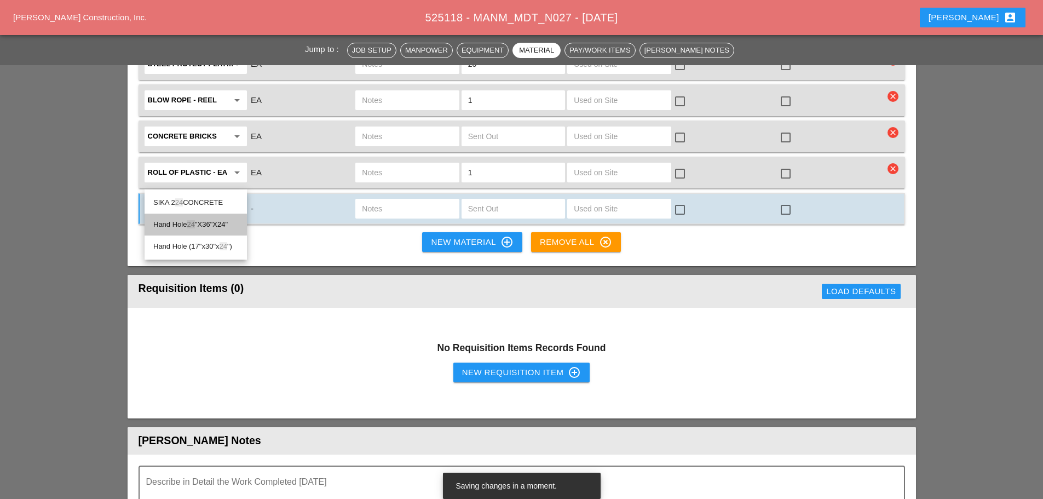
click at [204, 220] on div "Hand Hole 24 "X36"X24"" at bounding box center [195, 224] width 85 height 13
type input "Hand Hole 24"X36"X24""
click at [396, 200] on input "text" at bounding box center [407, 209] width 90 height 18
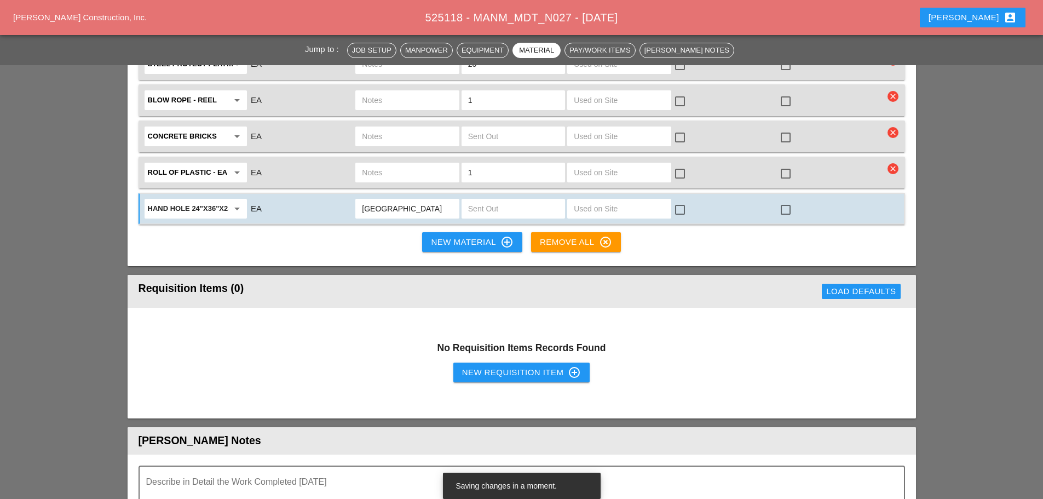
type input "[GEOGRAPHIC_DATA]"
click at [497, 199] on div at bounding box center [513, 209] width 103 height 20
type input "2"
click at [366, 200] on input "[GEOGRAPHIC_DATA]" at bounding box center [407, 209] width 90 height 18
click at [359, 199] on div "[GEOGRAPHIC_DATA]" at bounding box center [406, 209] width 103 height 20
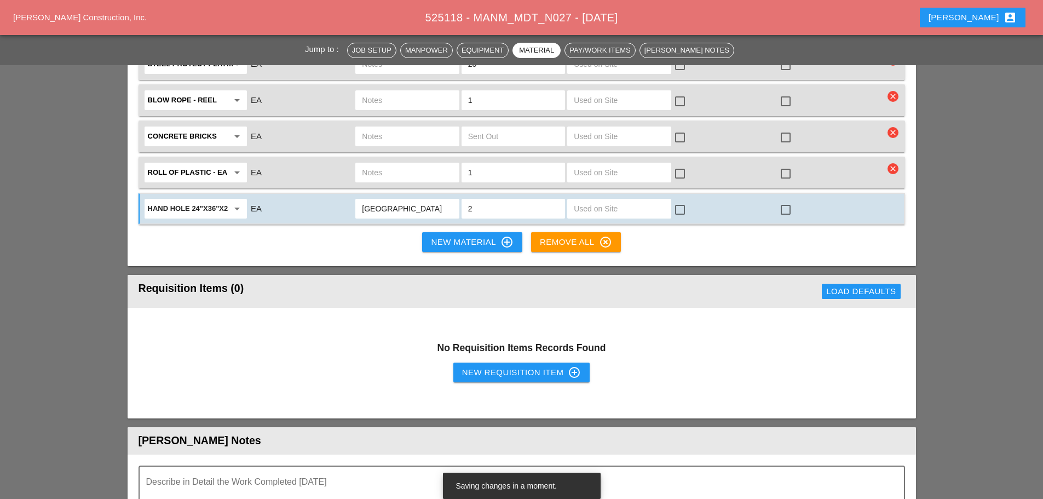
click at [363, 200] on input "[GEOGRAPHIC_DATA]" at bounding box center [407, 209] width 90 height 18
type input "2 NEED [GEOGRAPHIC_DATA]"
click at [682, 200] on div at bounding box center [680, 209] width 19 height 19
checkbox input "true"
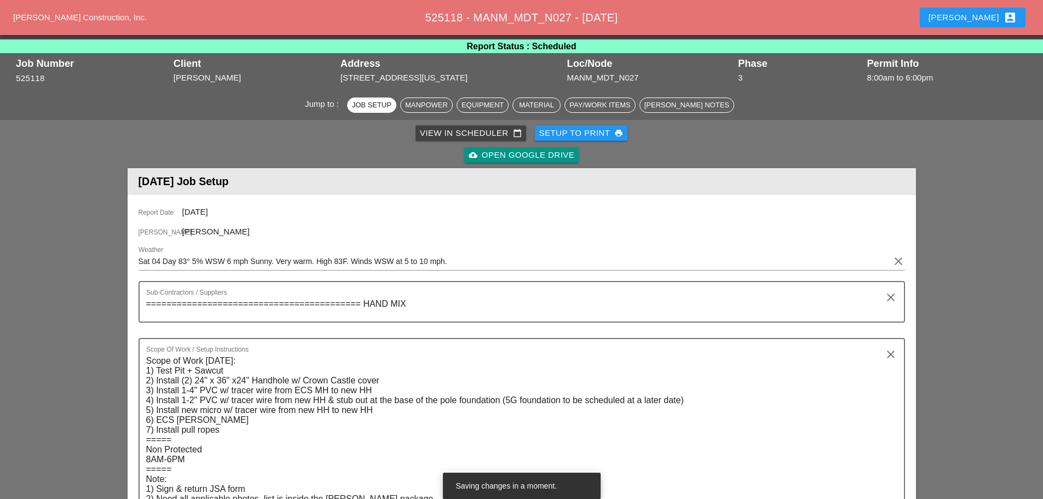
scroll to position [0, 0]
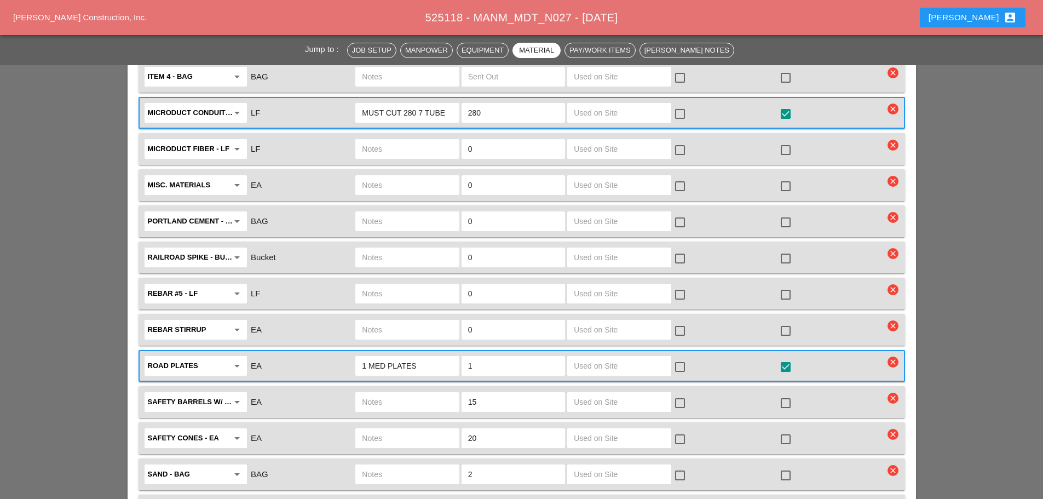
scroll to position [2245, 0]
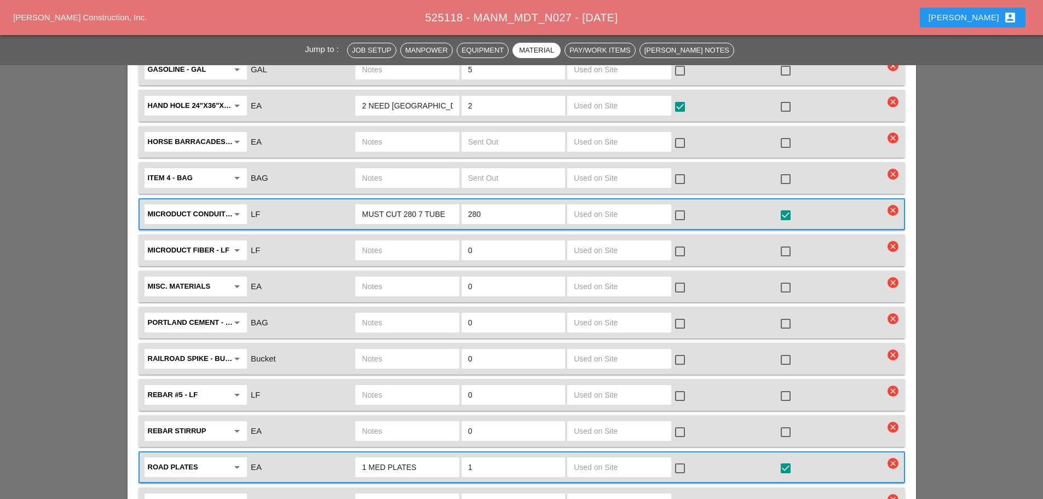
click at [366, 278] on input "text" at bounding box center [407, 287] width 90 height 18
type input "2 BAGS OF COLOR DYE"
click at [482, 278] on input "0" at bounding box center [513, 287] width 90 height 18
type input "2"
click at [445, 278] on input "2 BAGS OF COLOR DYE" at bounding box center [407, 287] width 90 height 18
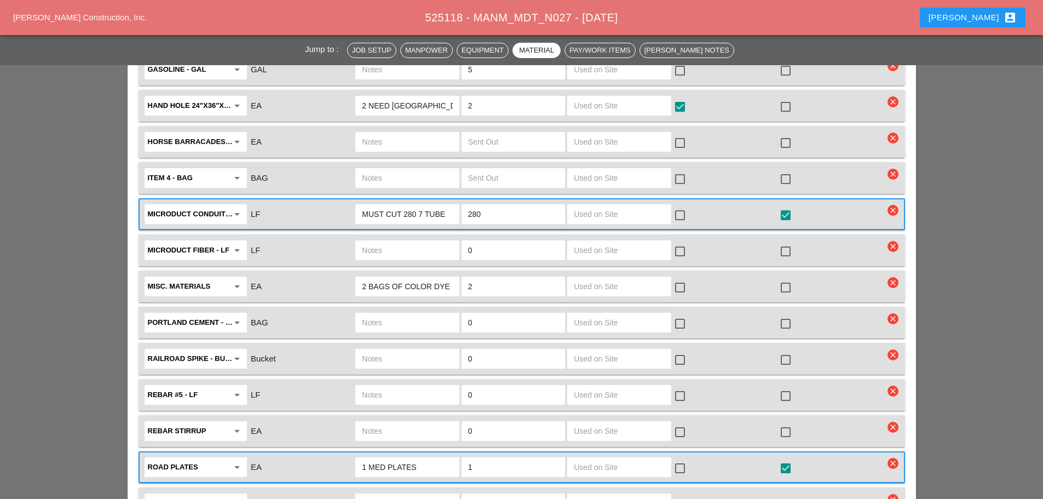
click at [406, 278] on input "2 BAGS OF COLOR DYE" at bounding box center [407, 287] width 90 height 18
type input "2 BAGS OF LIGHT GRAYCOLOR DYE"
click at [214, 386] on input "Rebar #5 - LF" at bounding box center [188, 395] width 80 height 18
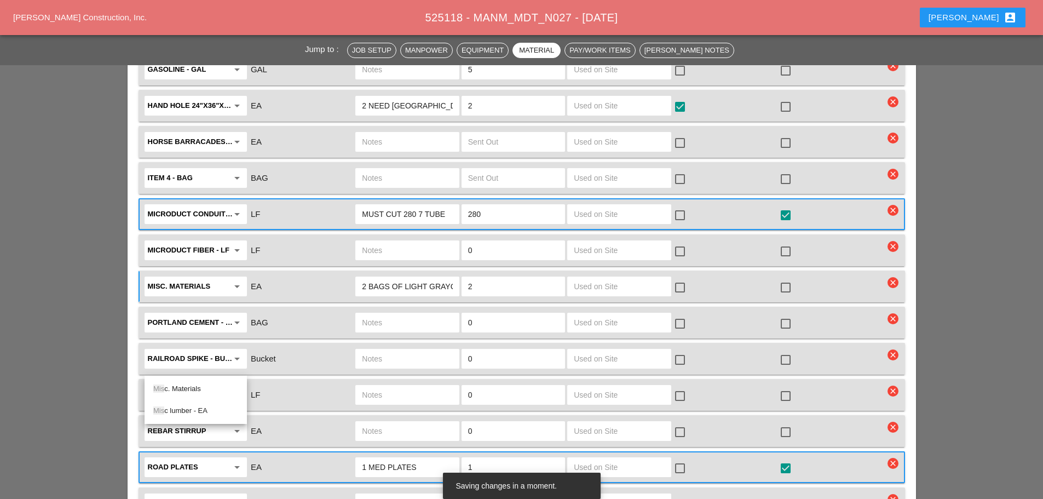
click at [208, 391] on div "Mis c. Materials" at bounding box center [195, 388] width 85 height 13
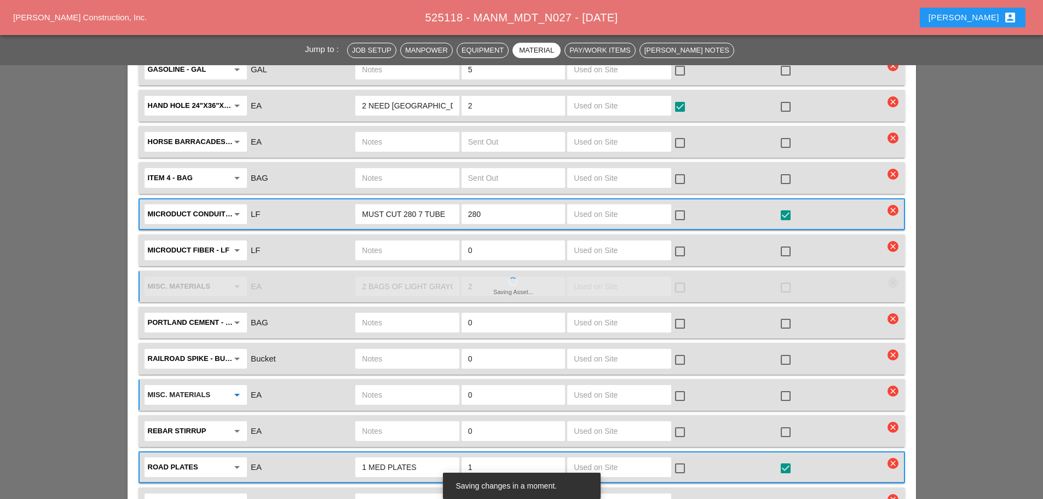
type input "Misc. Materials"
click at [369, 386] on input "text" at bounding box center [407, 395] width 90 height 18
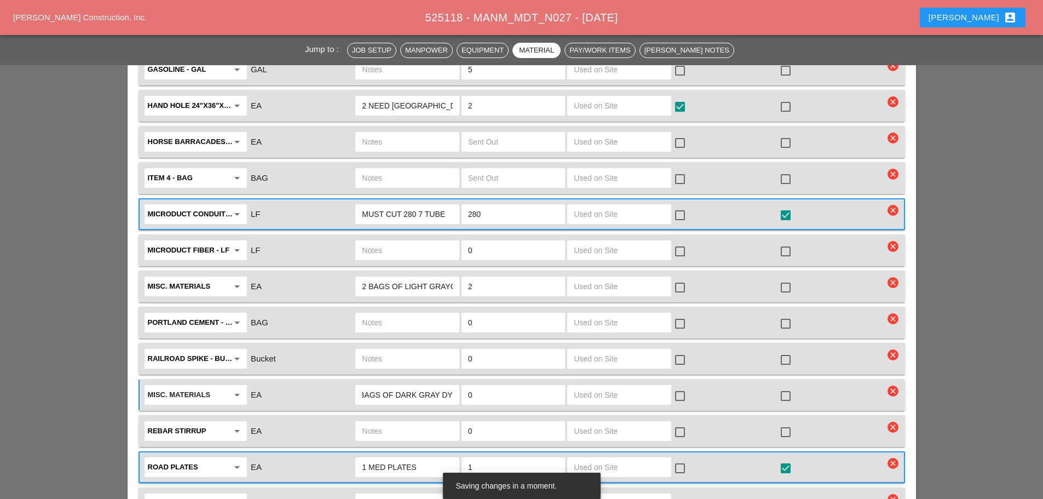
scroll to position [0, 14]
type input "2 BAGS OF DARK GRAY DYE"
click at [493, 386] on input "0" at bounding box center [513, 395] width 90 height 18
type input "2"
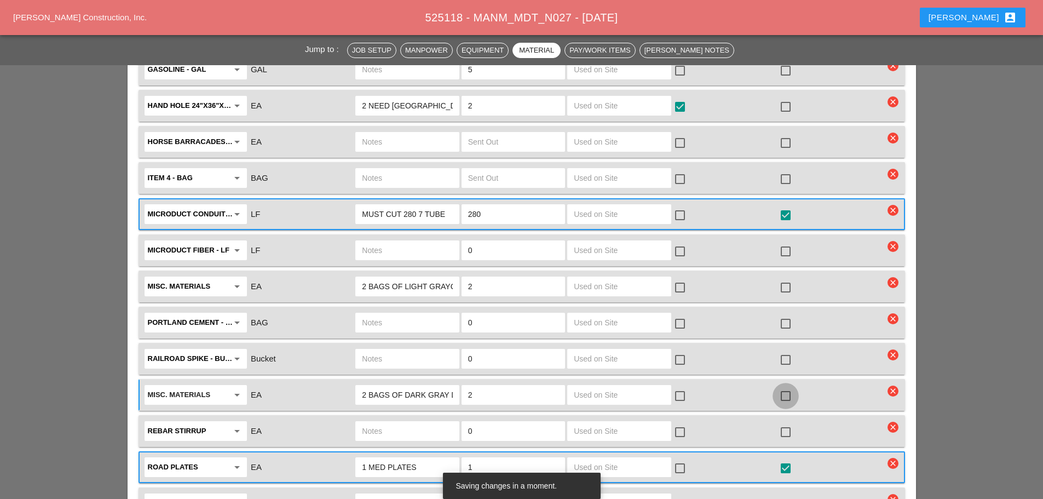
drag, startPoint x: 789, startPoint y: 367, endPoint x: 815, endPoint y: 315, distance: 58.3
click at [789, 387] on div at bounding box center [785, 396] width 19 height 19
checkbox input "true"
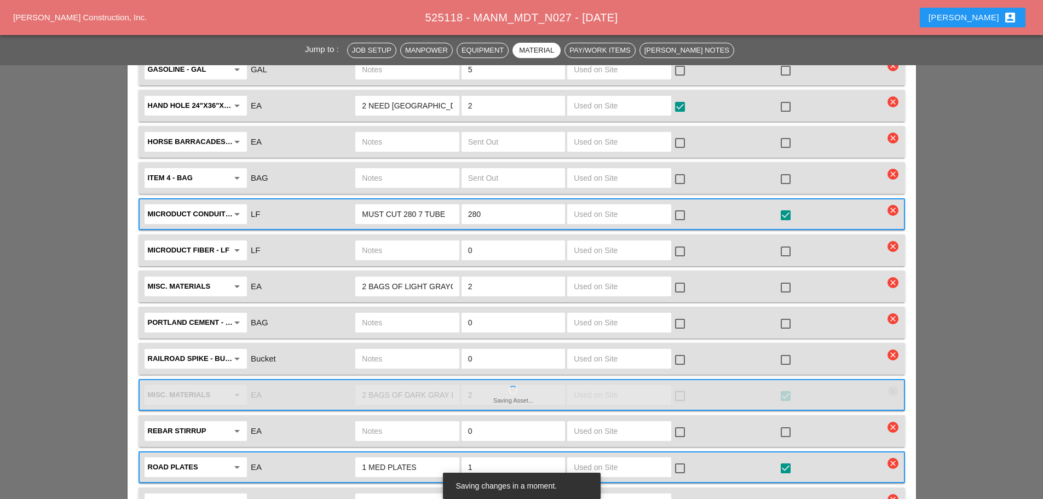
click at [790, 278] on div at bounding box center [785, 287] width 19 height 19
checkbox input "true"
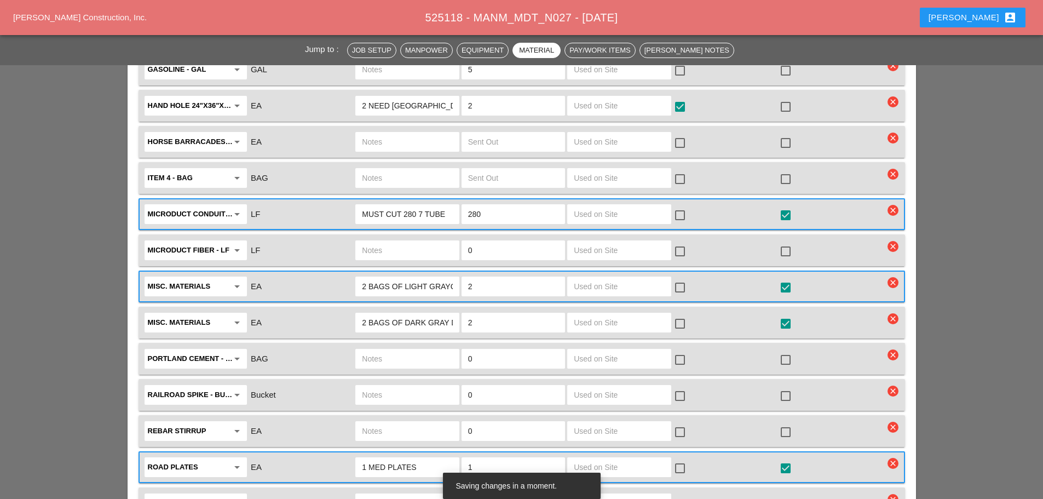
click at [789, 314] on div at bounding box center [785, 323] width 19 height 19
click at [788, 314] on div at bounding box center [785, 323] width 19 height 19
checkbox input "true"
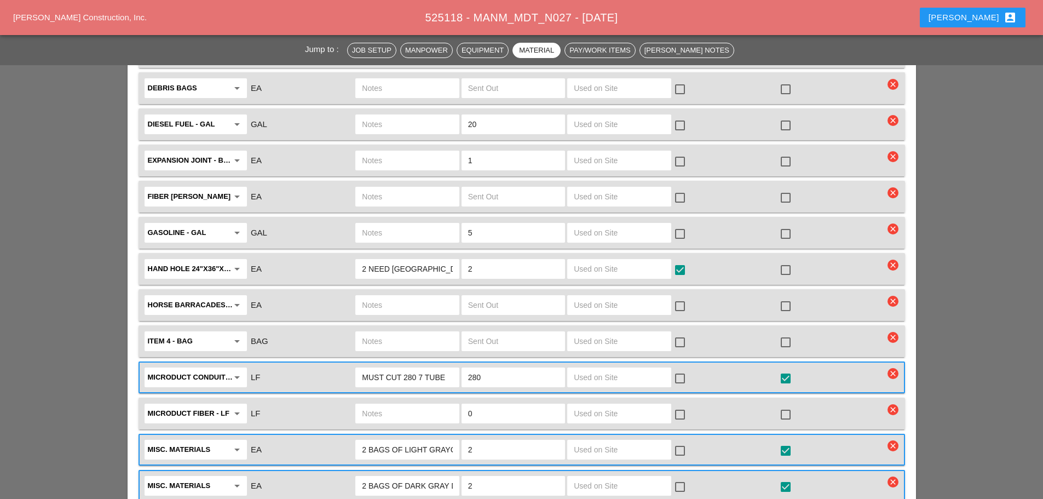
scroll to position [2081, 0]
click at [789, 262] on div at bounding box center [785, 271] width 19 height 19
checkbox input "true"
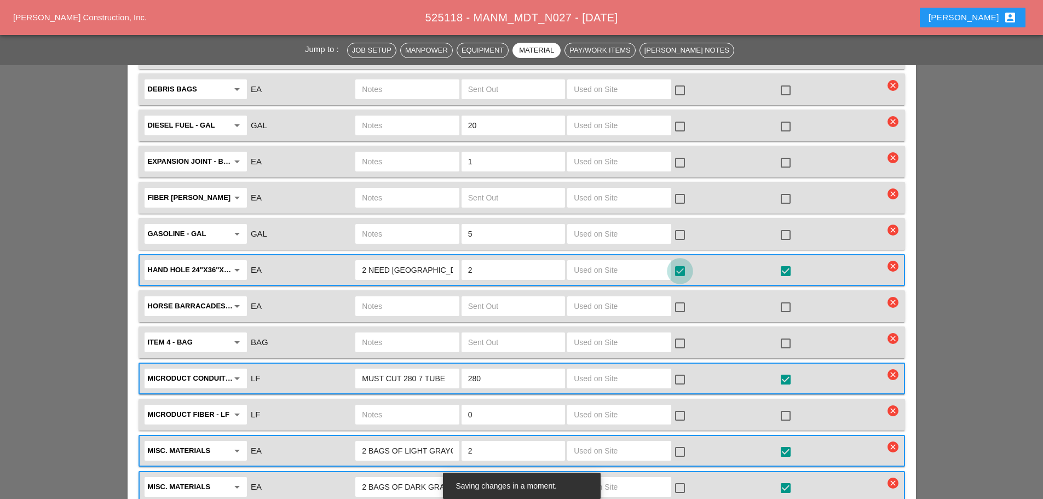
click at [682, 262] on div at bounding box center [680, 271] width 19 height 19
checkbox input "false"
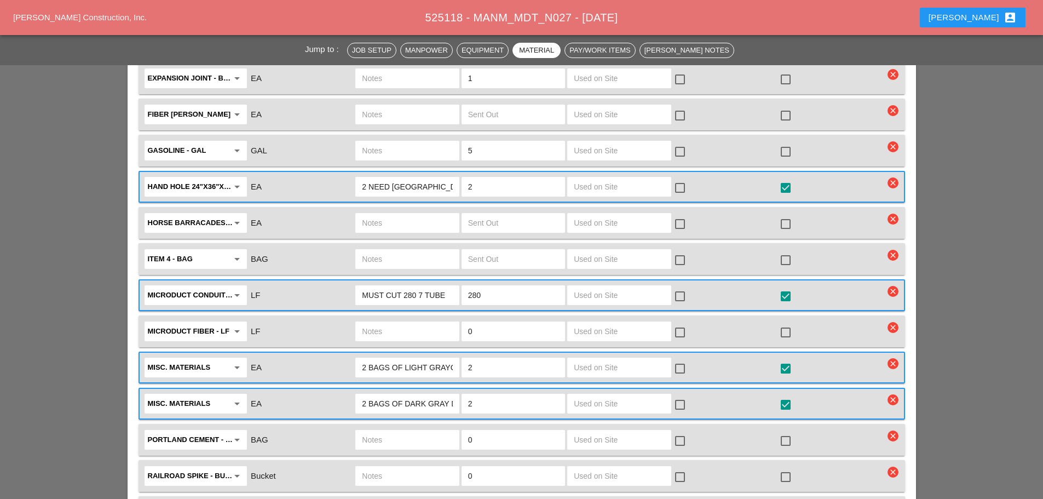
scroll to position [2190, 0]
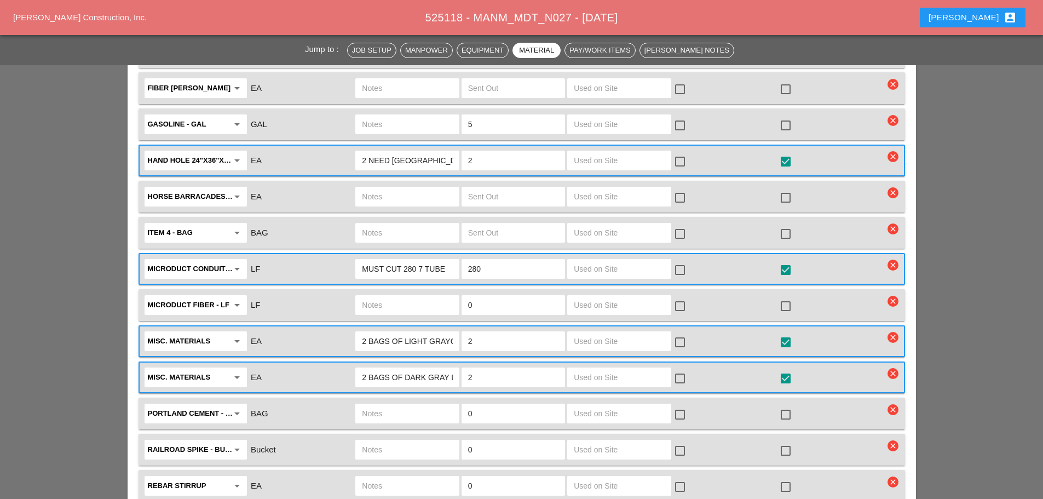
click at [366, 332] on input "2 BAGS OF LIGHT GRAYCOLOR DYE" at bounding box center [407, 341] width 90 height 18
type input "1 BAGS OF LIGHT GRAYCOLOR DYE"
click at [366, 369] on input "2 BAGS OF DARK GRAY DYE" at bounding box center [407, 378] width 90 height 18
type input "1 BAGS OF DARK GRAY DYE"
click at [482, 369] on input "2" at bounding box center [513, 378] width 90 height 18
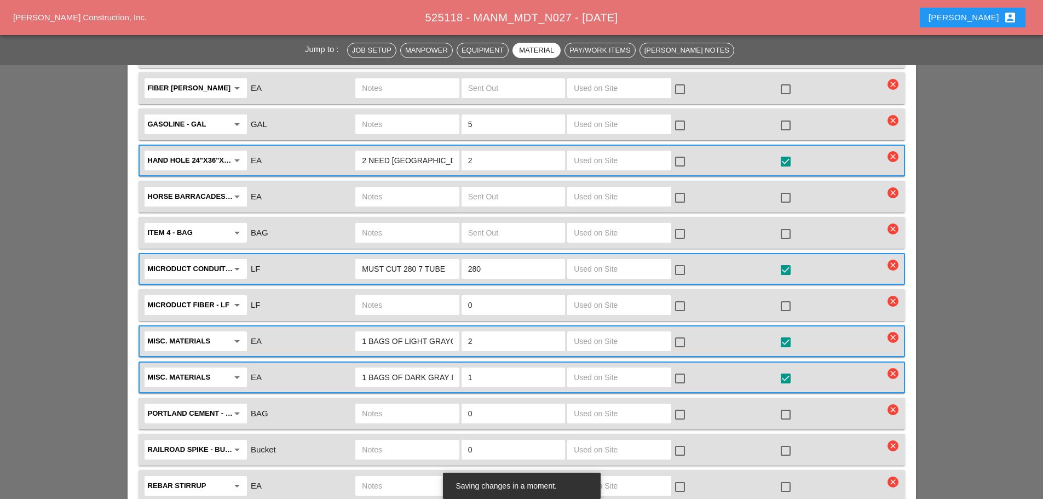
type input "1"
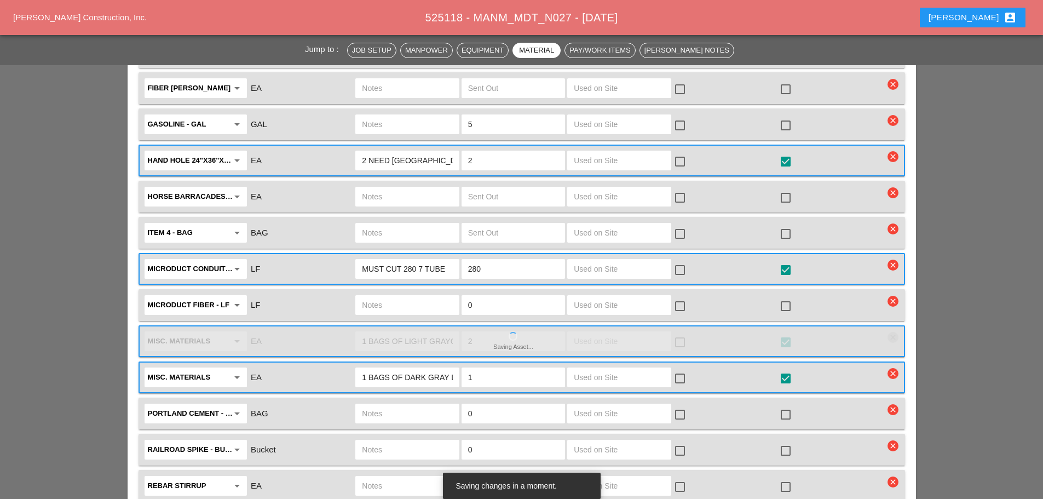
click at [477, 332] on input "2" at bounding box center [513, 341] width 90 height 18
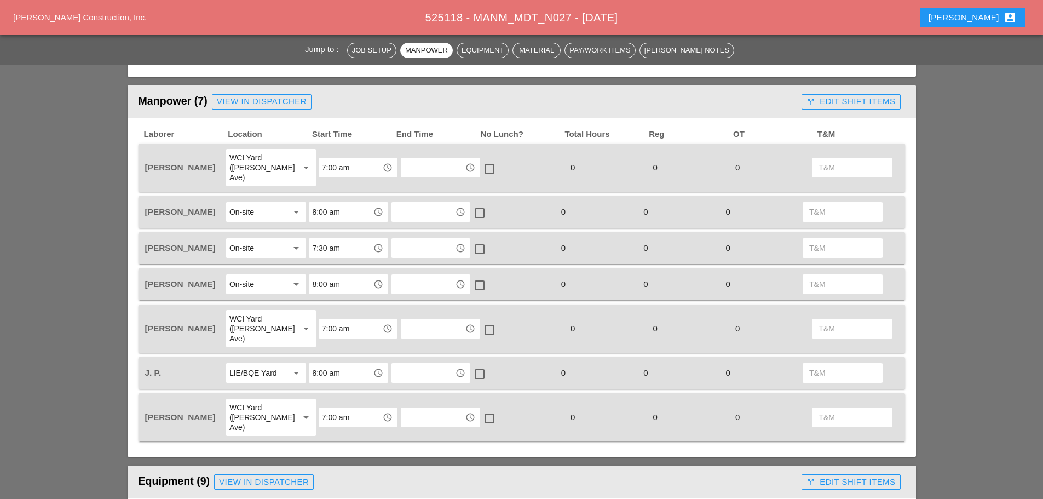
scroll to position [602, 0]
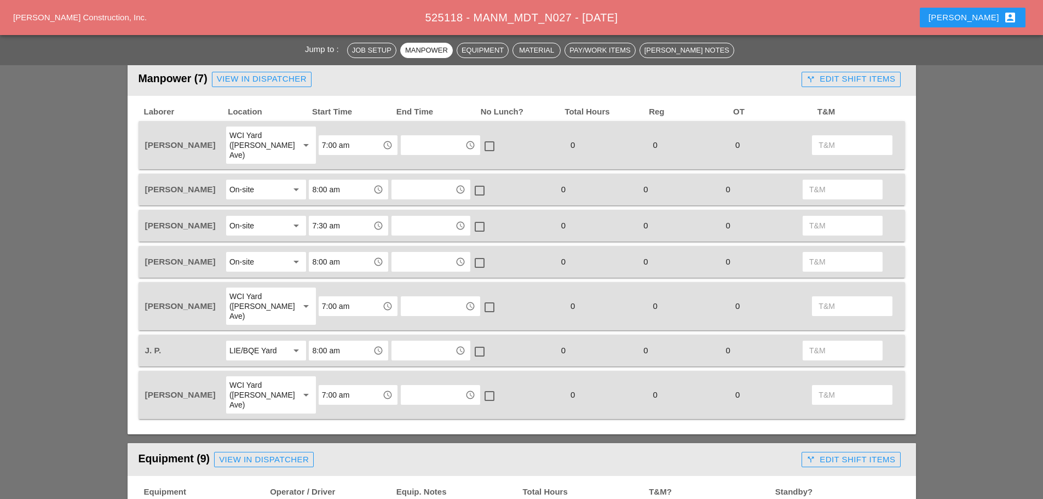
type input "1"
click at [330, 342] on input "8:00 am" at bounding box center [340, 351] width 57 height 18
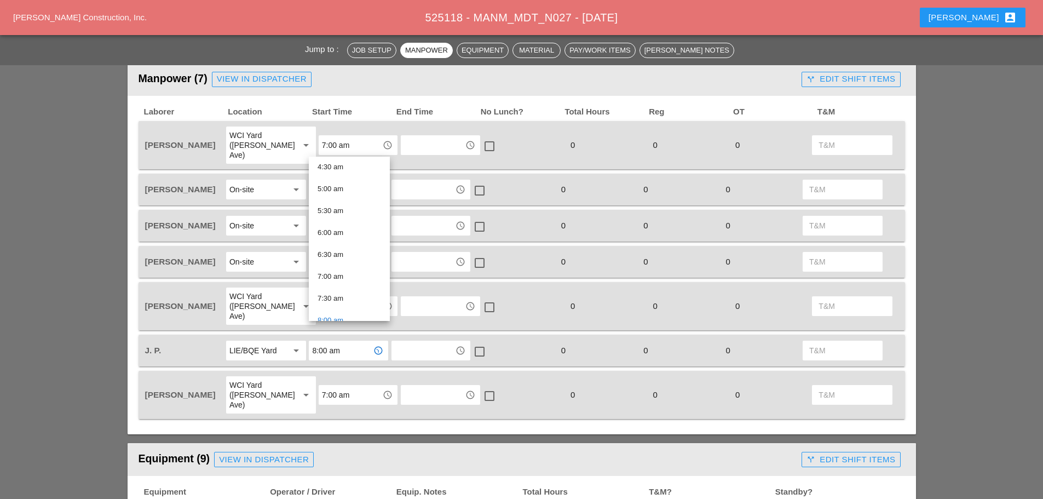
scroll to position [219, 0]
click at [340, 275] on div "7:30 am" at bounding box center [350, 279] width 64 height 13
type input "7:30 am"
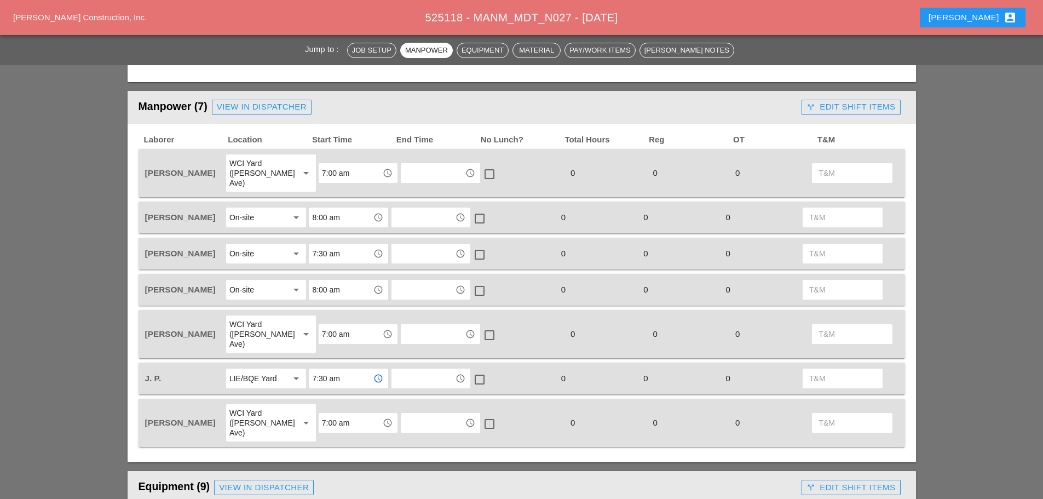
scroll to position [548, 0]
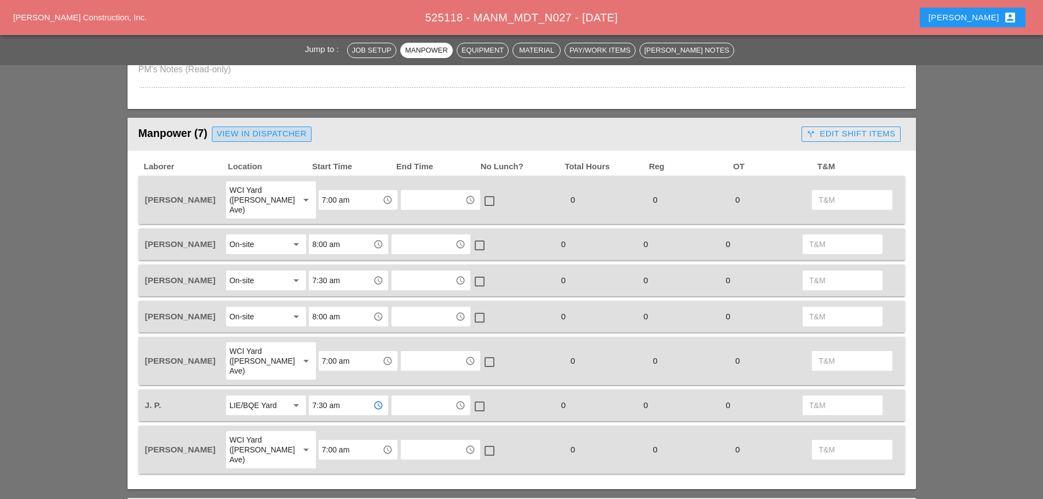
click at [295, 135] on div "View in Dispatcher" at bounding box center [262, 134] width 90 height 13
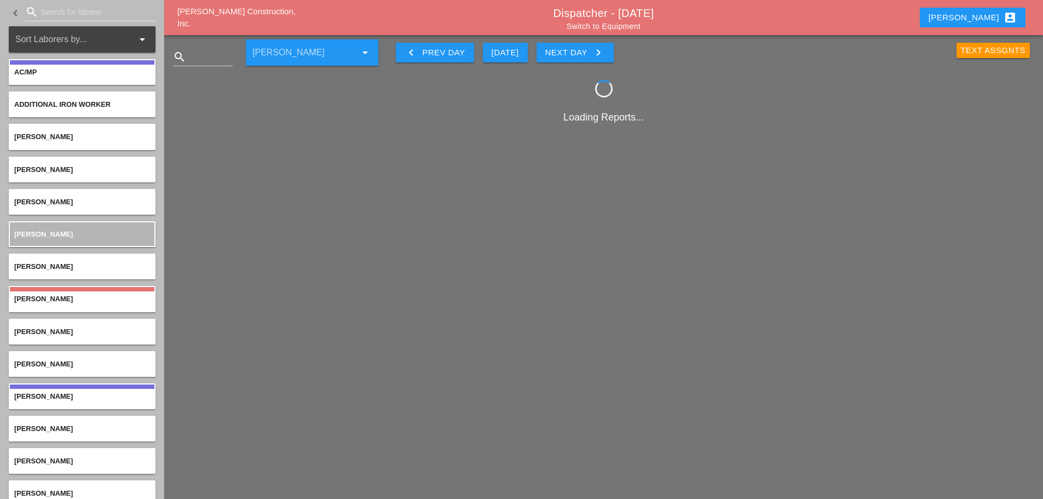
click at [59, 19] on input "Search for laborer" at bounding box center [91, 12] width 100 height 18
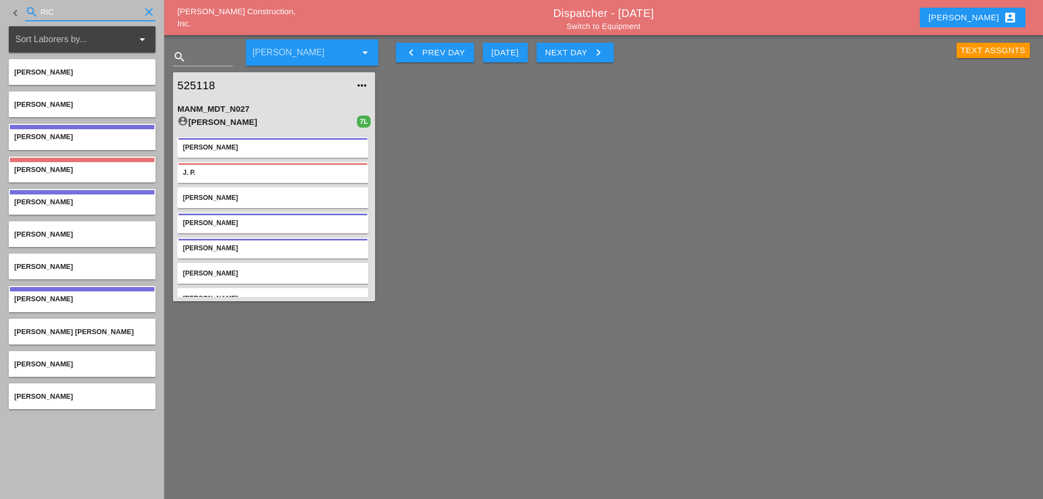
type input "RIC"
click at [151, 10] on icon "clear" at bounding box center [148, 11] width 13 height 13
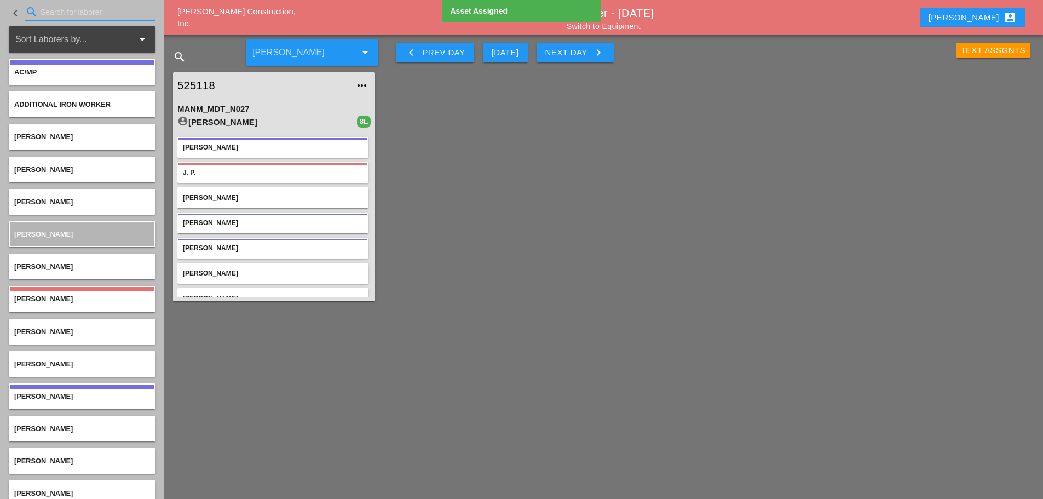
scroll to position [42, 0]
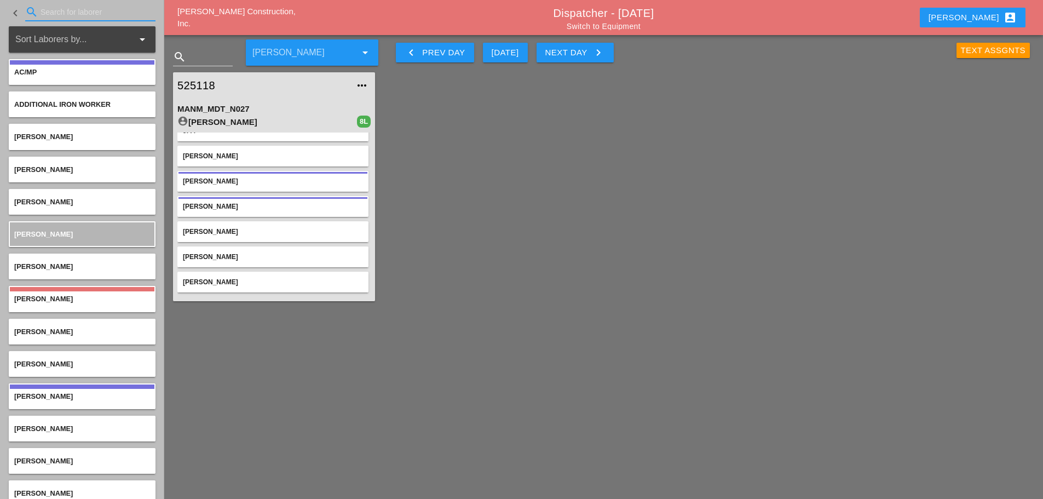
click at [198, 83] on link "525118" at bounding box center [262, 85] width 171 height 16
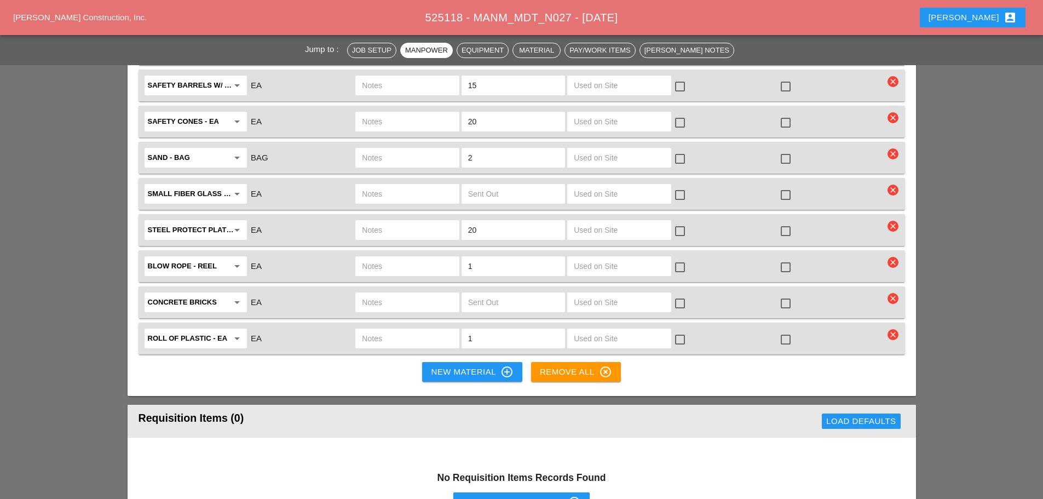
scroll to position [2738, 0]
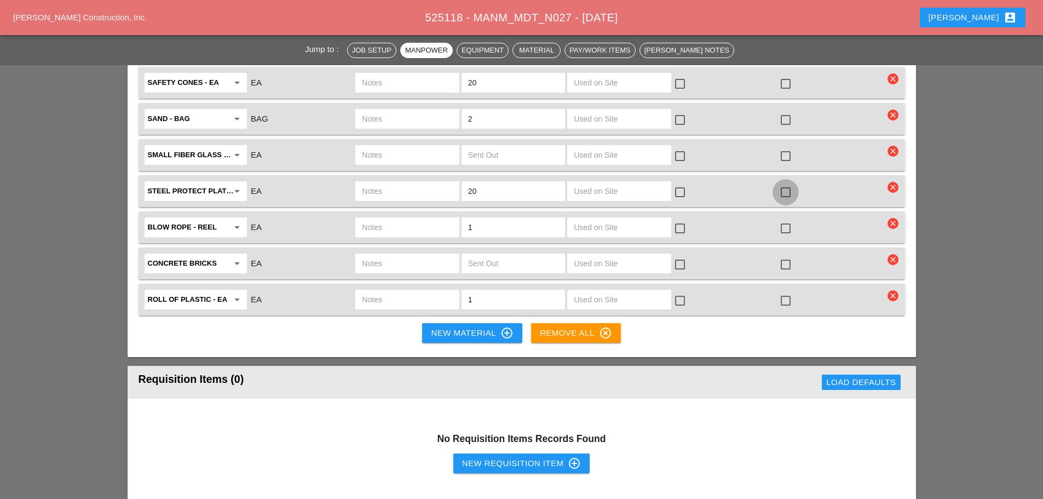
click at [789, 183] on div at bounding box center [785, 192] width 19 height 19
checkbox input "true"
click at [682, 183] on div at bounding box center [680, 192] width 19 height 19
checkbox input "true"
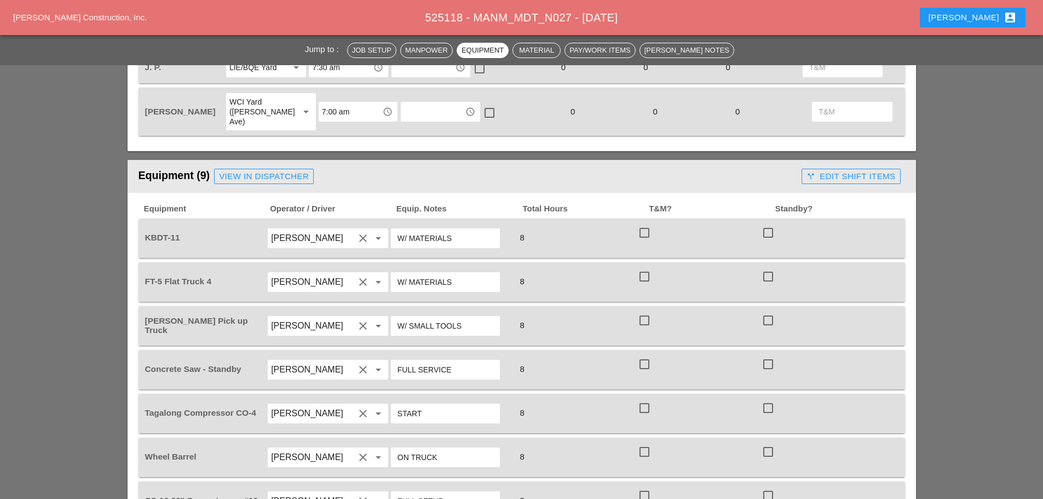
scroll to position [712, 0]
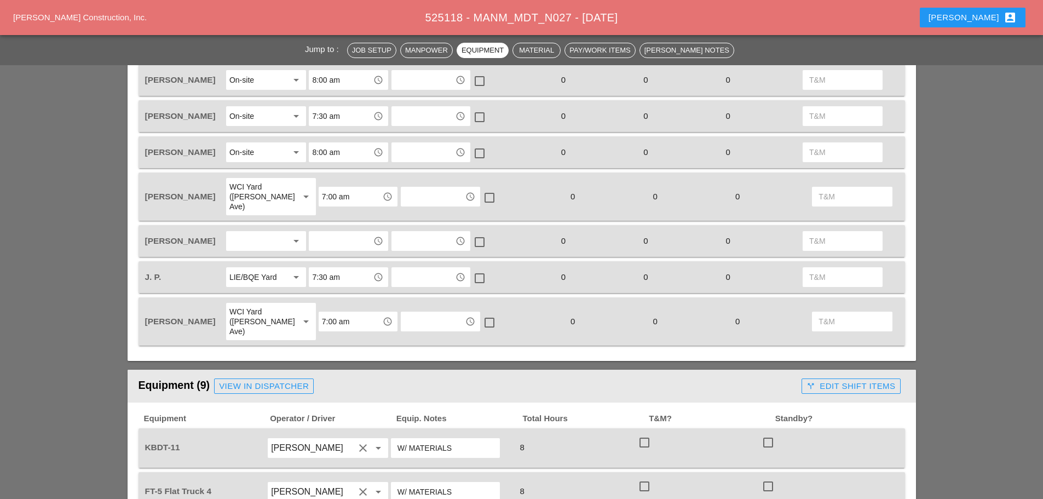
click at [261, 232] on div at bounding box center [258, 241] width 58 height 18
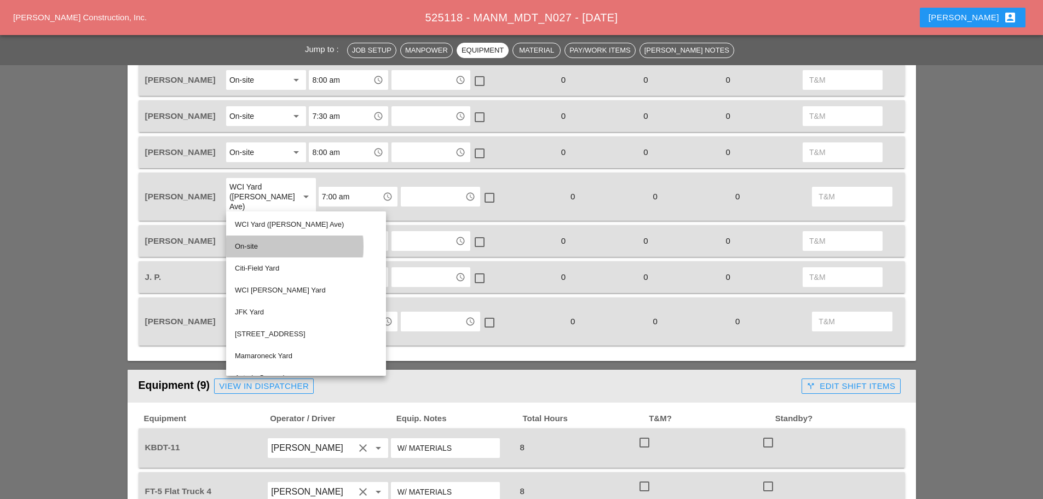
click at [263, 243] on div "On-site" at bounding box center [306, 246] width 142 height 13
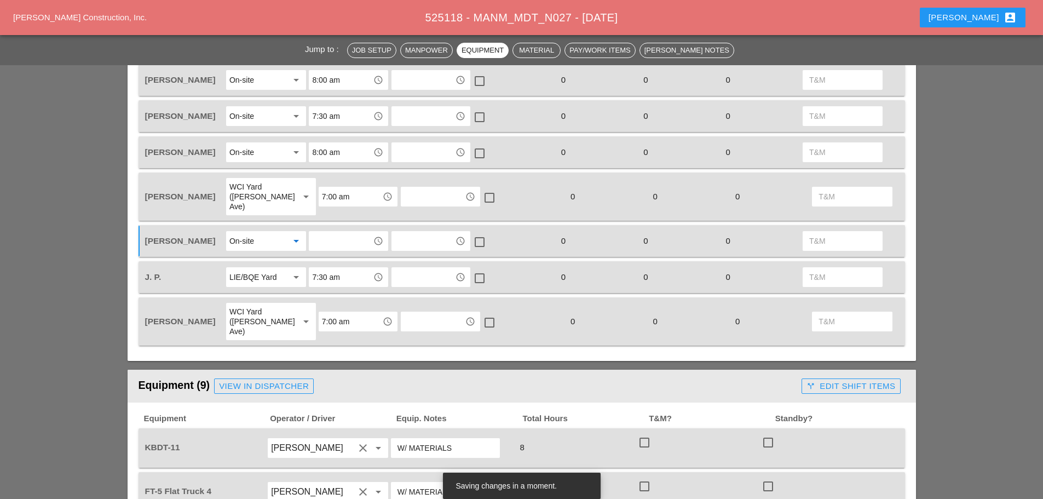
click at [343, 232] on input "text" at bounding box center [340, 241] width 57 height 18
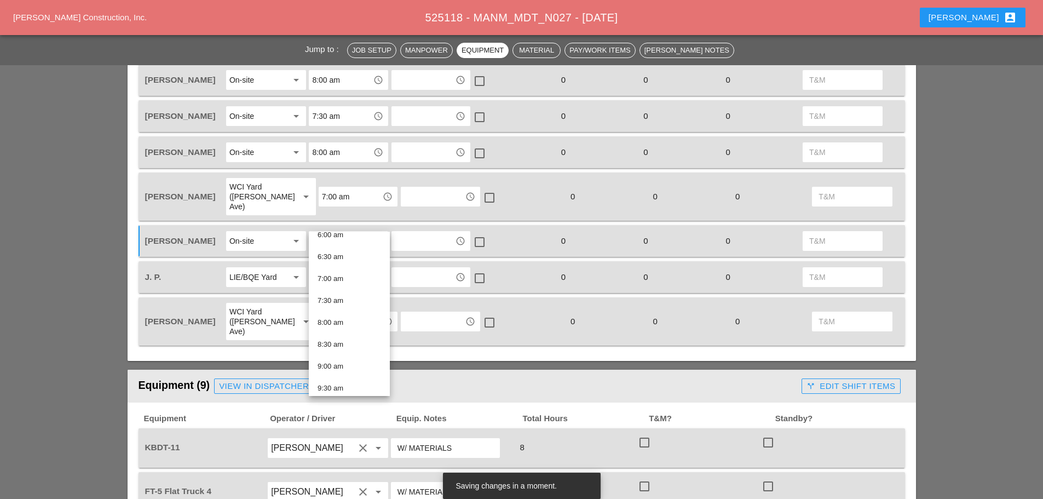
scroll to position [274, 0]
click at [351, 318] on div "8:00 am" at bounding box center [350, 321] width 64 height 13
type input "8:00 am"
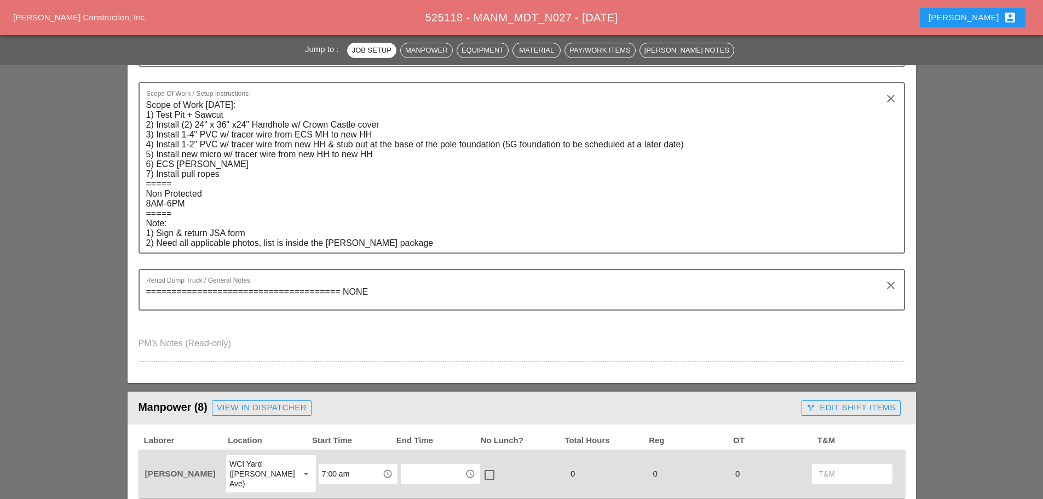
scroll to position [0, 0]
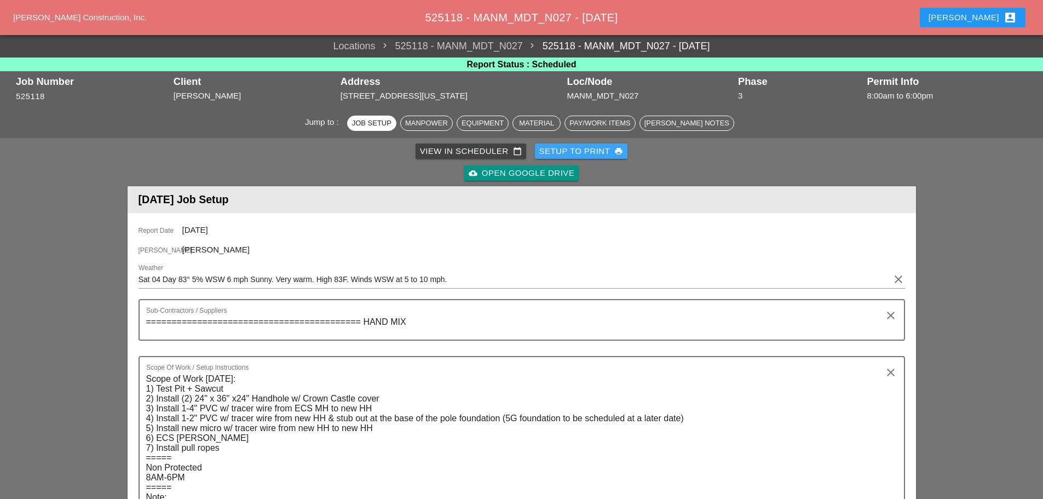
drag, startPoint x: 551, startPoint y: 153, endPoint x: 550, endPoint y: 166, distance: 13.2
click at [551, 153] on div "Setup to Print print" at bounding box center [581, 151] width 84 height 13
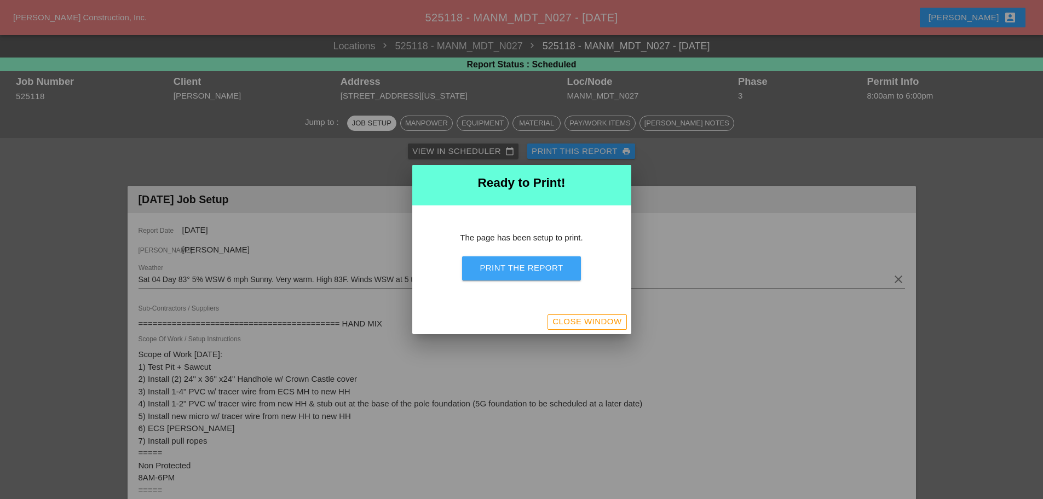
click at [519, 267] on div "Print the Report" at bounding box center [521, 268] width 83 height 13
